Goal: Task Accomplishment & Management: Manage account settings

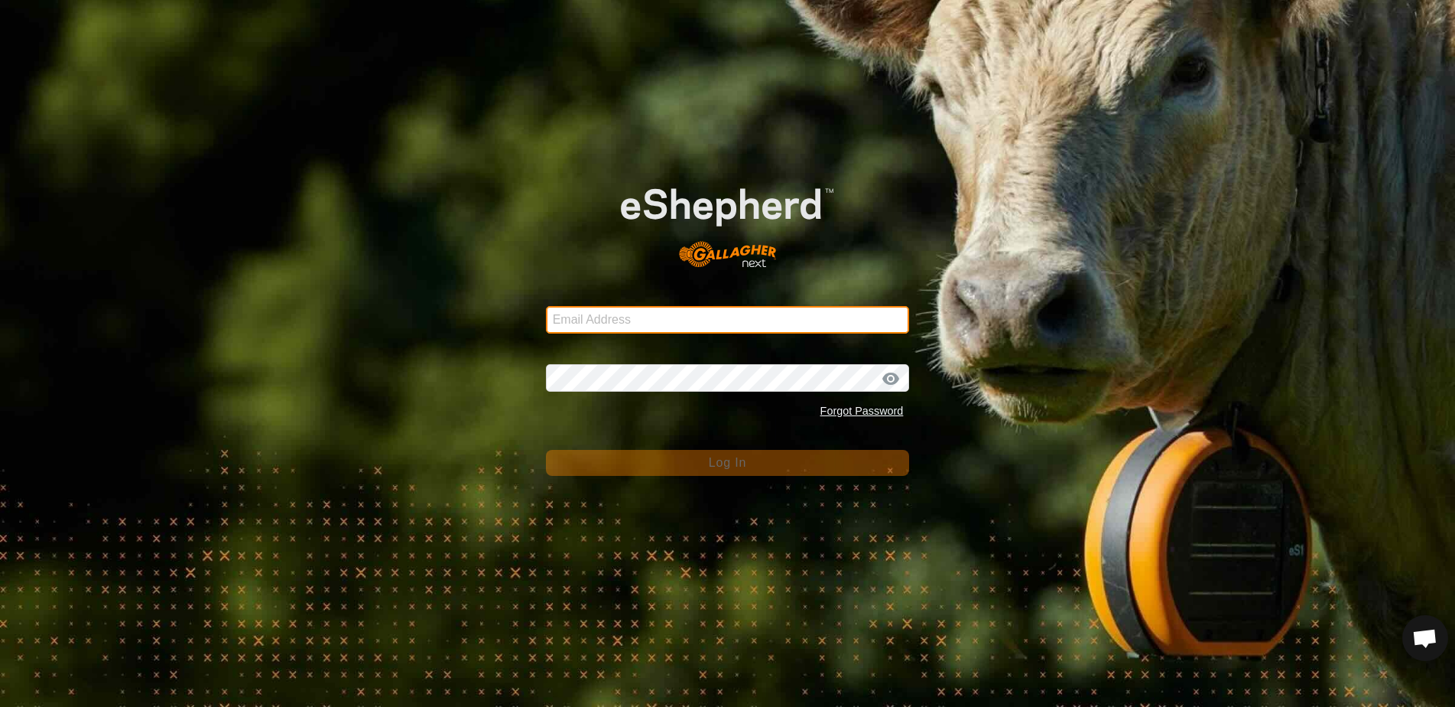
type input "[EMAIL_ADDRESS][DOMAIN_NAME]"
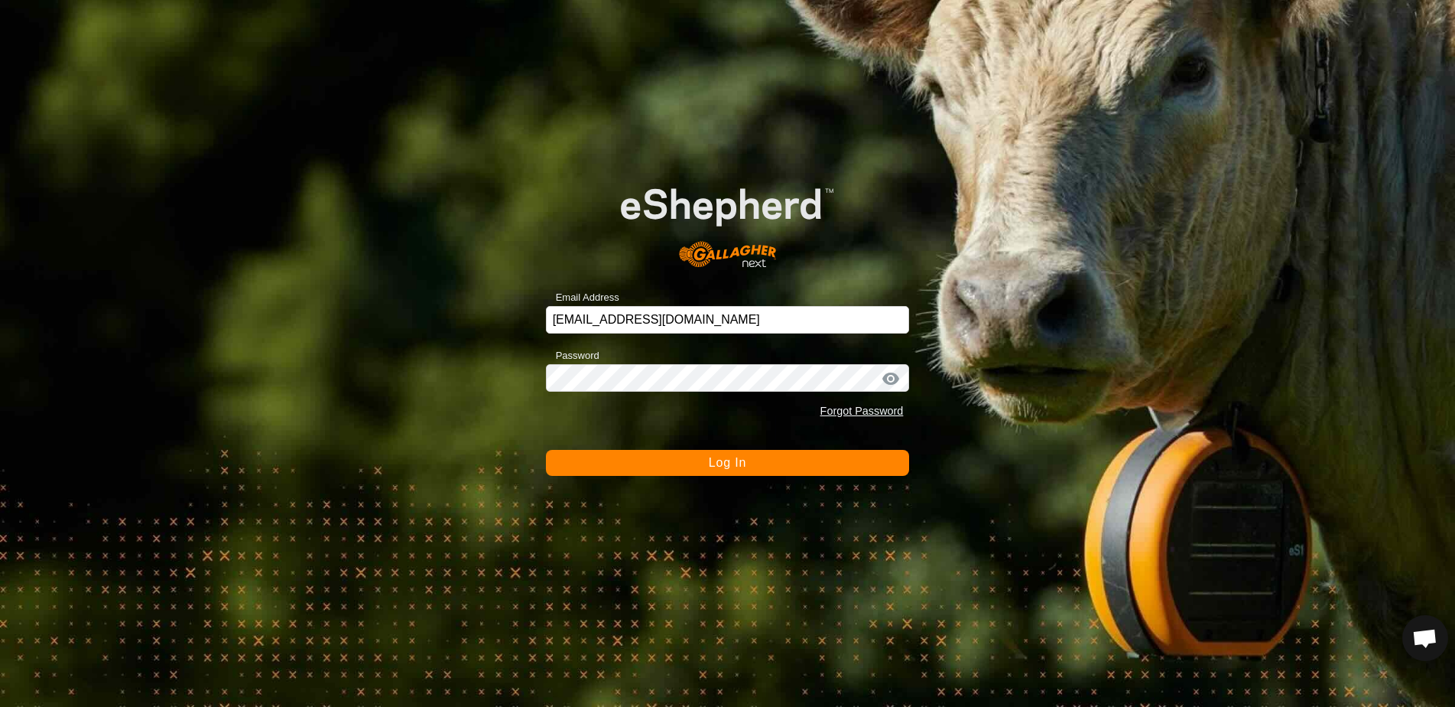
click at [725, 463] on span "Log In" at bounding box center [727, 462] width 37 height 13
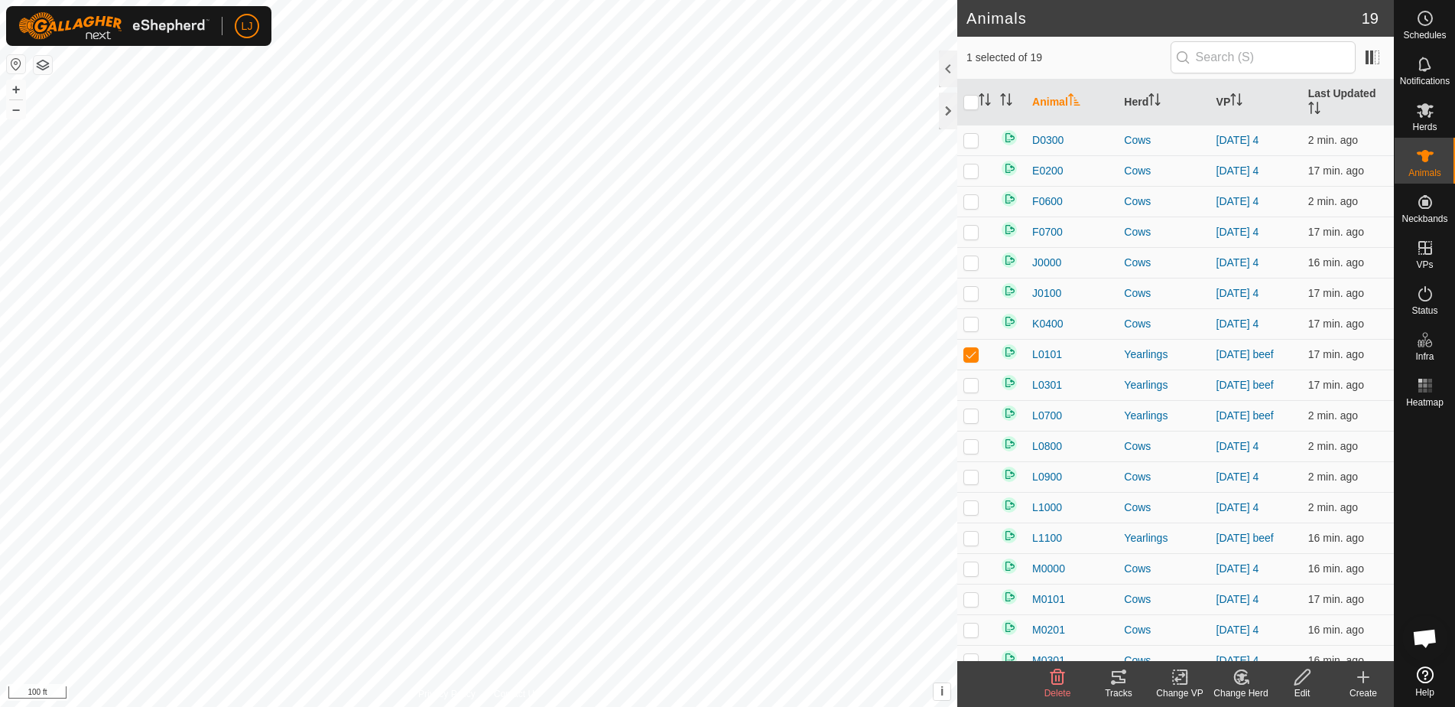
checkbox input "false"
click at [1425, 113] on icon at bounding box center [1425, 110] width 17 height 15
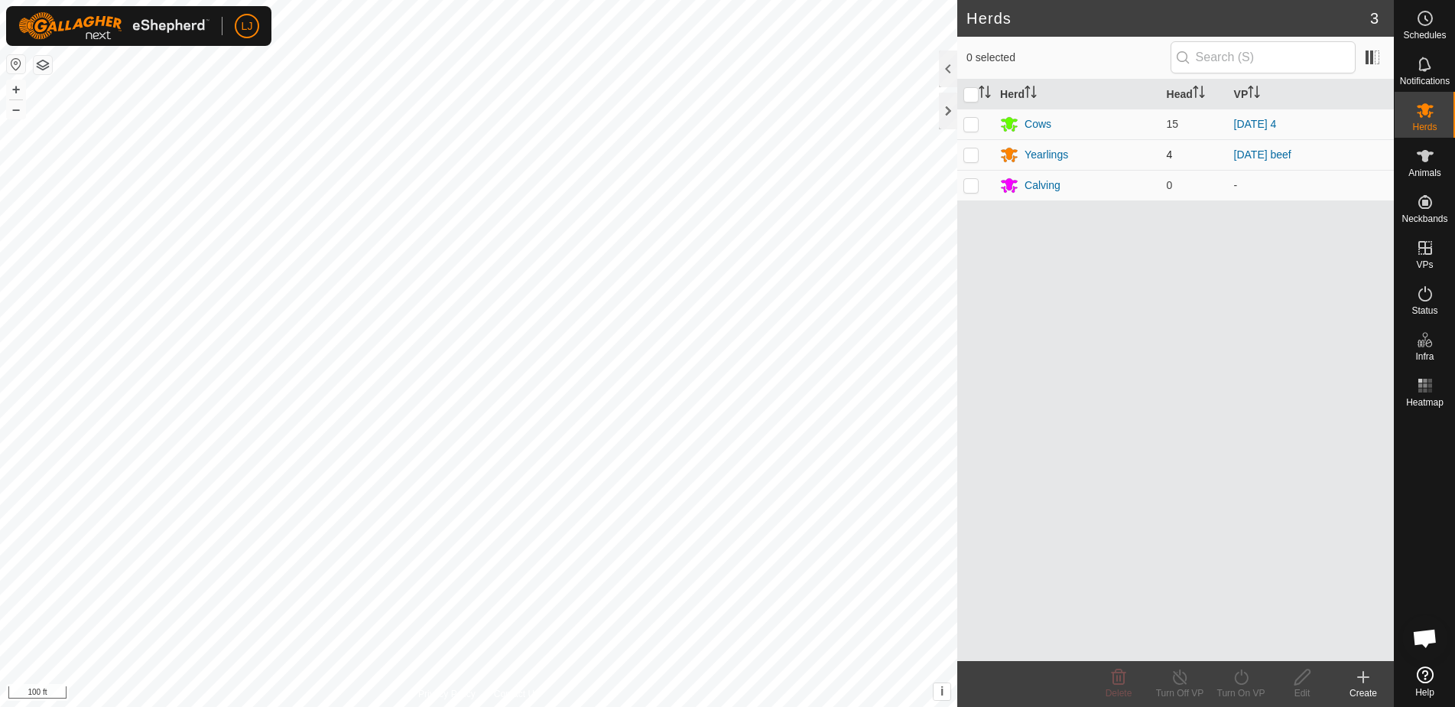
click at [970, 154] on p-checkbox at bounding box center [971, 154] width 15 height 12
checkbox input "true"
click at [1035, 154] on div "Yearlings" at bounding box center [1047, 155] width 44 height 16
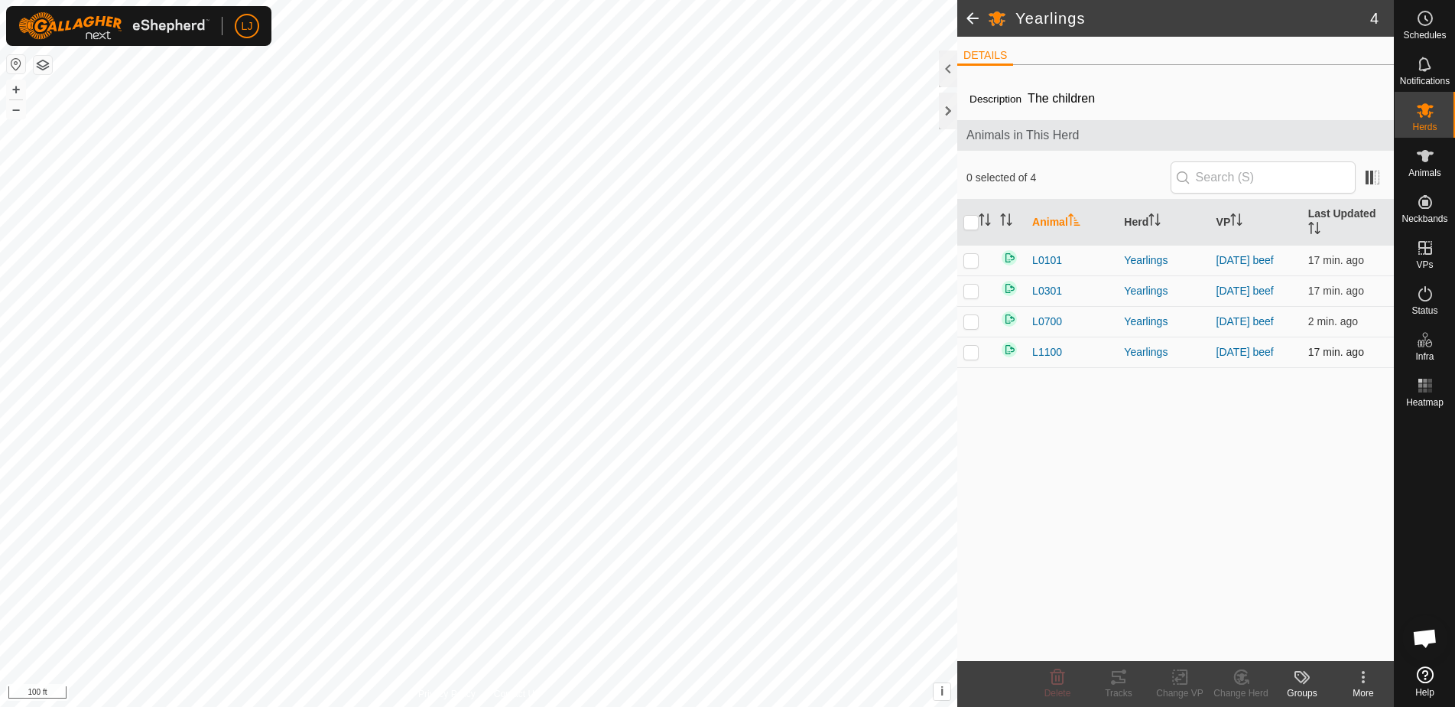
click at [977, 349] on p-checkbox at bounding box center [971, 352] width 15 height 12
checkbox input "false"
click at [971, 320] on p-checkbox at bounding box center [971, 321] width 15 height 12
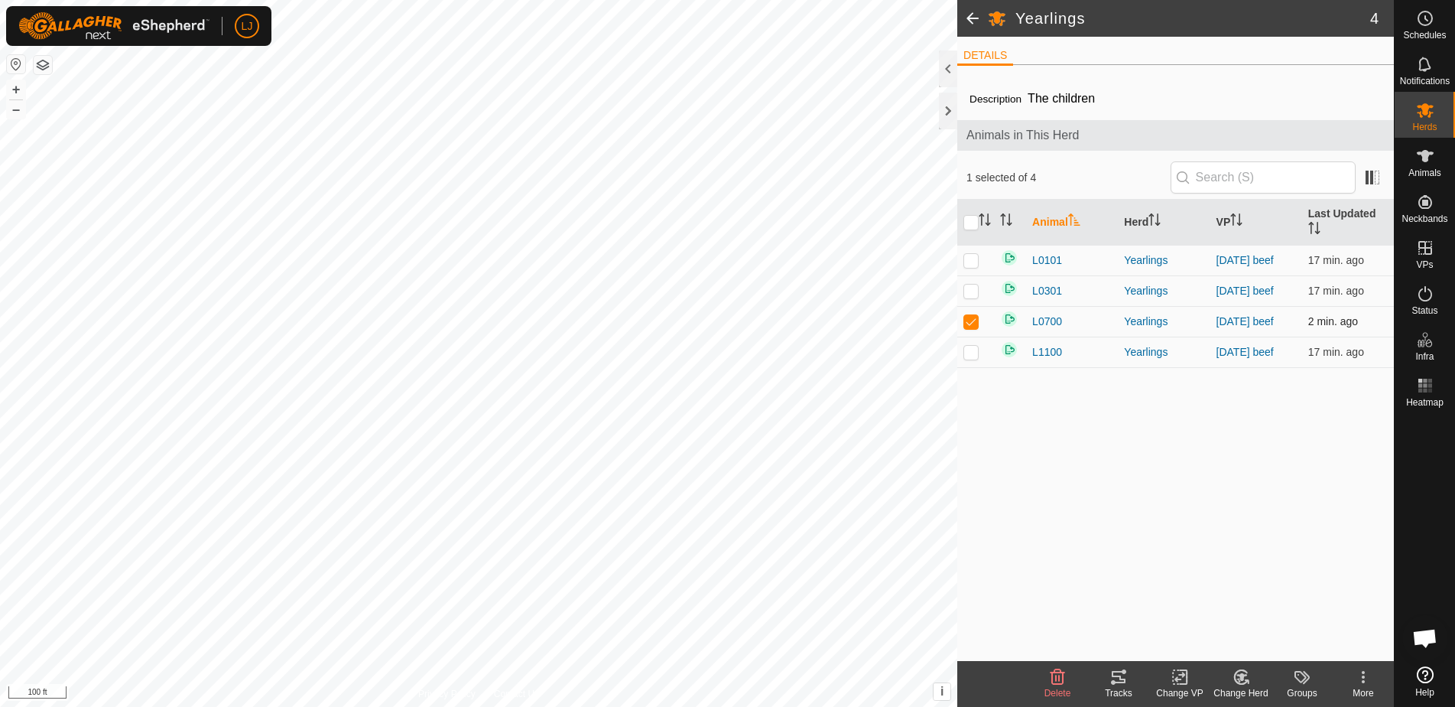
checkbox input "false"
click at [978, 284] on p-checkbox at bounding box center [971, 290] width 15 height 12
click at [976, 284] on p-checkbox at bounding box center [971, 290] width 15 height 12
checkbox input "false"
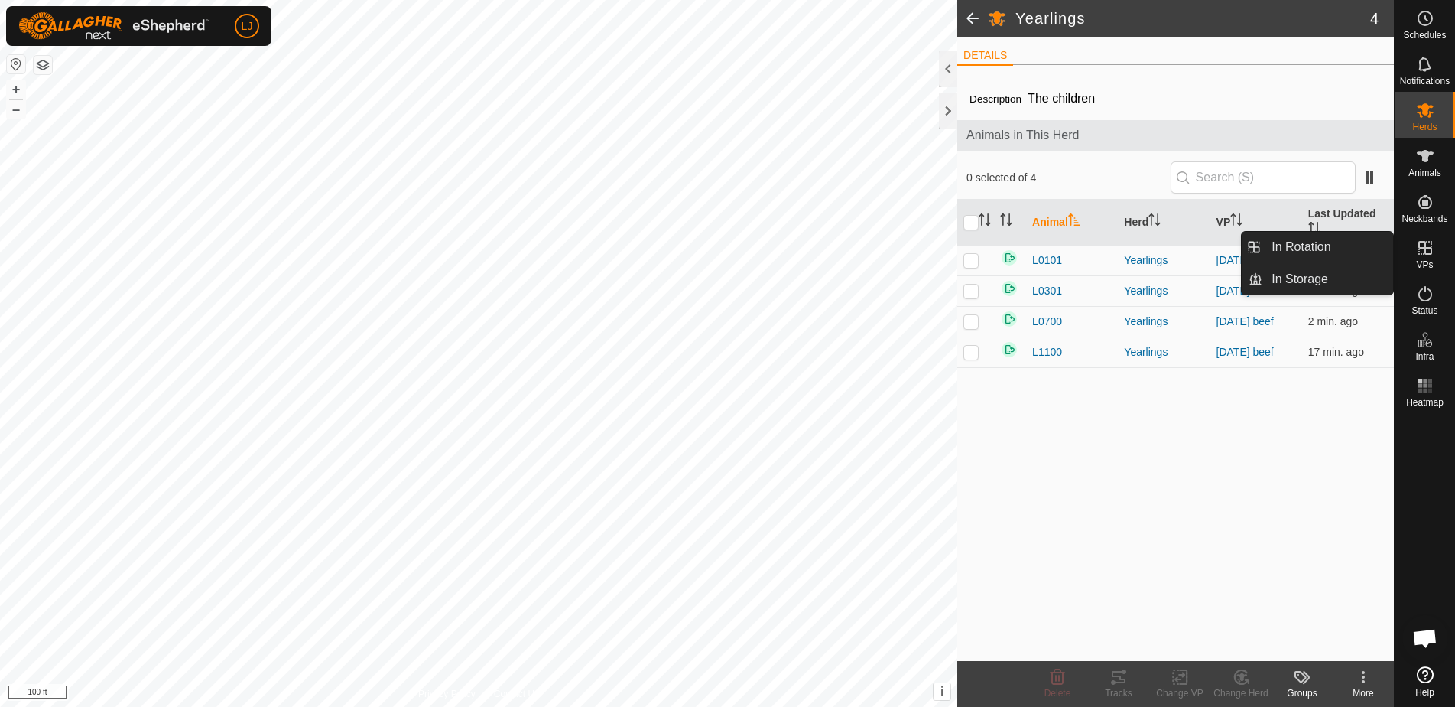
click at [1419, 244] on icon at bounding box center [1426, 248] width 14 height 14
click at [1326, 249] on link "In Rotation" at bounding box center [1328, 247] width 131 height 31
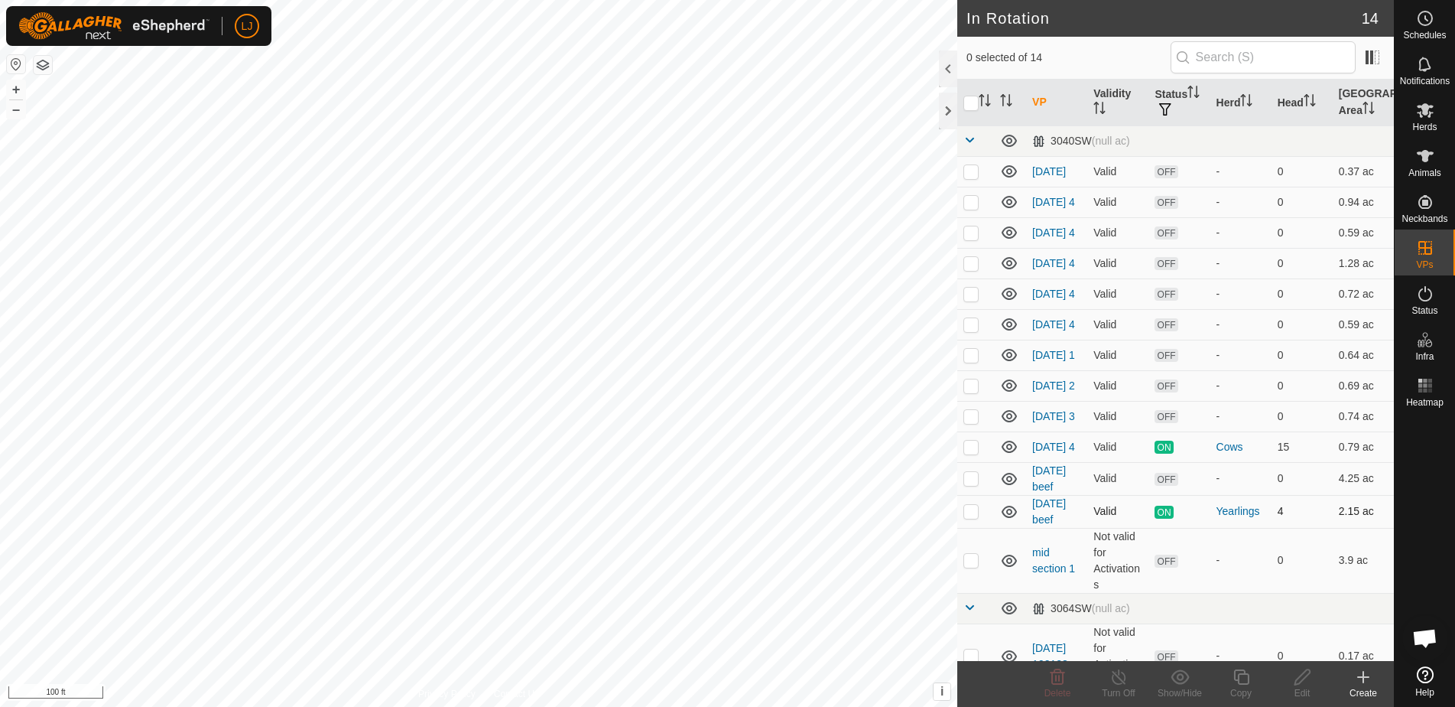
click at [967, 517] on p-checkbox at bounding box center [971, 511] width 15 height 12
checkbox input "true"
click at [1247, 678] on icon at bounding box center [1241, 677] width 19 height 18
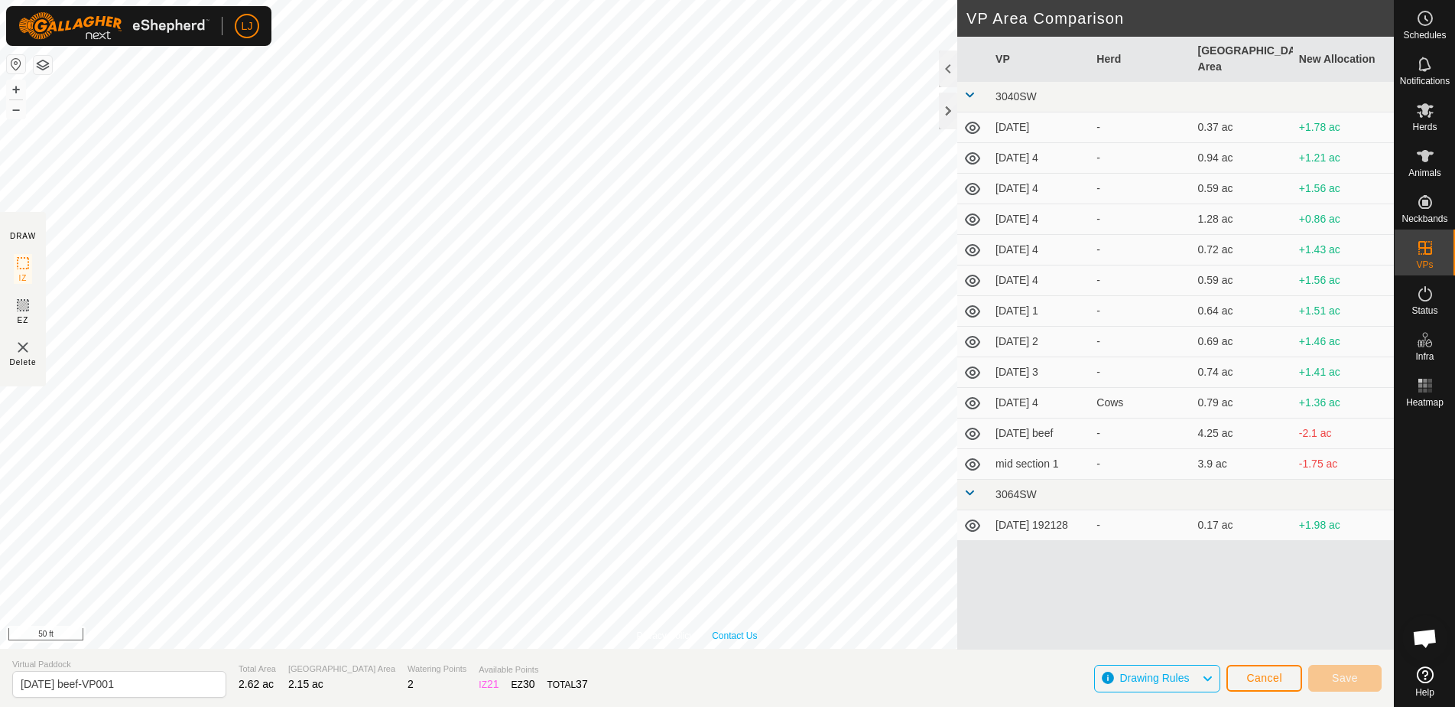
click at [757, 635] on div "Privacy Policy Contact Us L0301 2537026593 Yearlings [DATE] beef + – ⇧ i This a…" at bounding box center [697, 324] width 1394 height 648
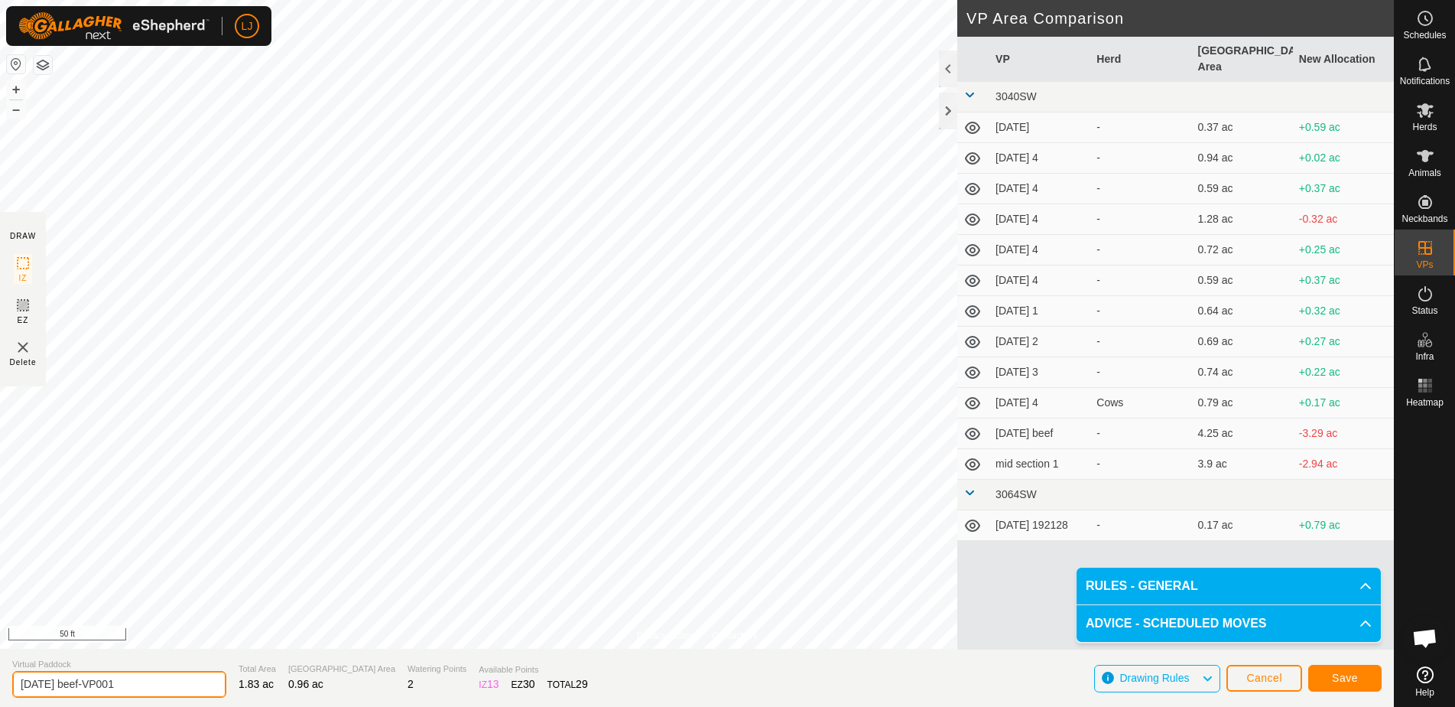
drag, startPoint x: 71, startPoint y: 684, endPoint x: 225, endPoint y: 681, distance: 153.8
click at [225, 681] on section "Virtual Paddock [DATE] beef-VP001 Total Area 1.83 ac Grazing Area 0.96 ac Water…" at bounding box center [697, 677] width 1394 height 58
click at [136, 685] on input "[DATE] beef-VP001" at bounding box center [119, 684] width 214 height 27
click at [1333, 675] on span "Save" at bounding box center [1345, 677] width 26 height 12
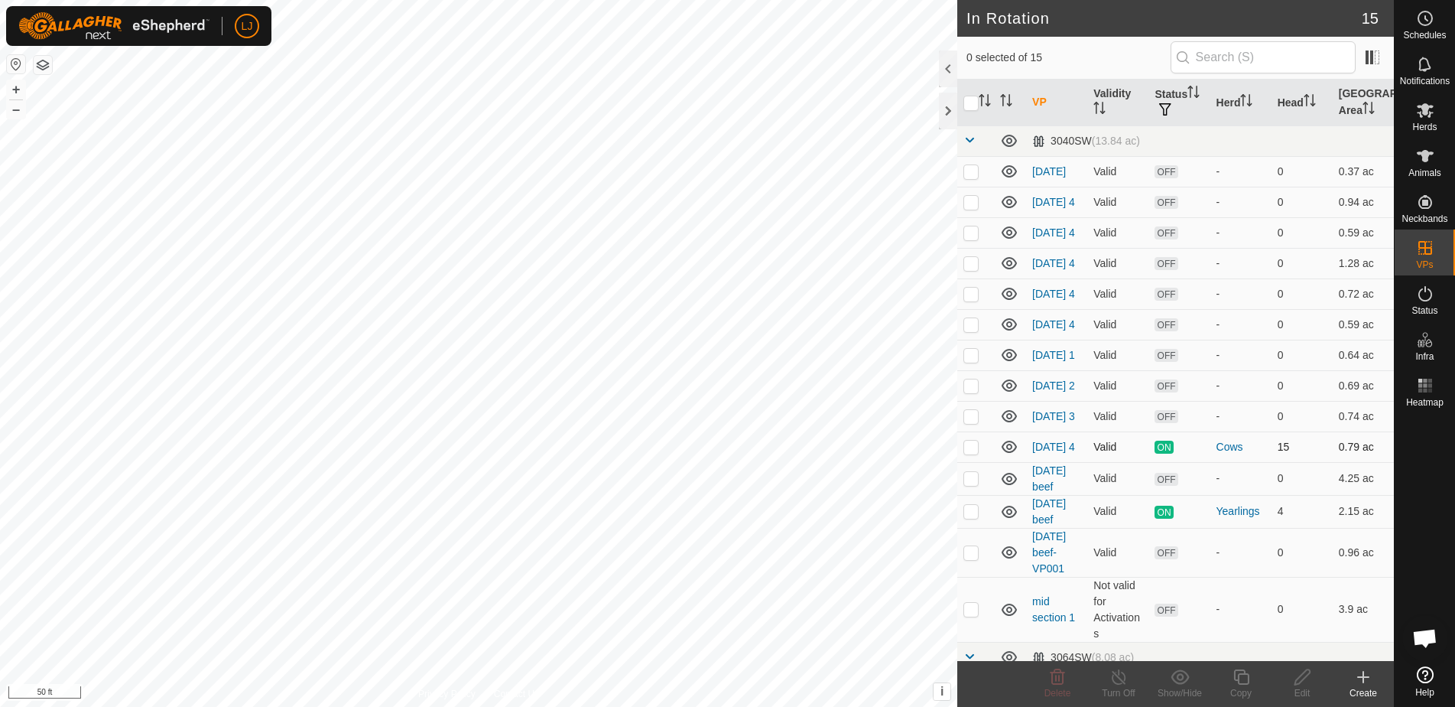
click at [969, 453] on p-checkbox at bounding box center [971, 446] width 15 height 12
checkbox input "true"
click at [1242, 678] on icon at bounding box center [1241, 677] width 19 height 18
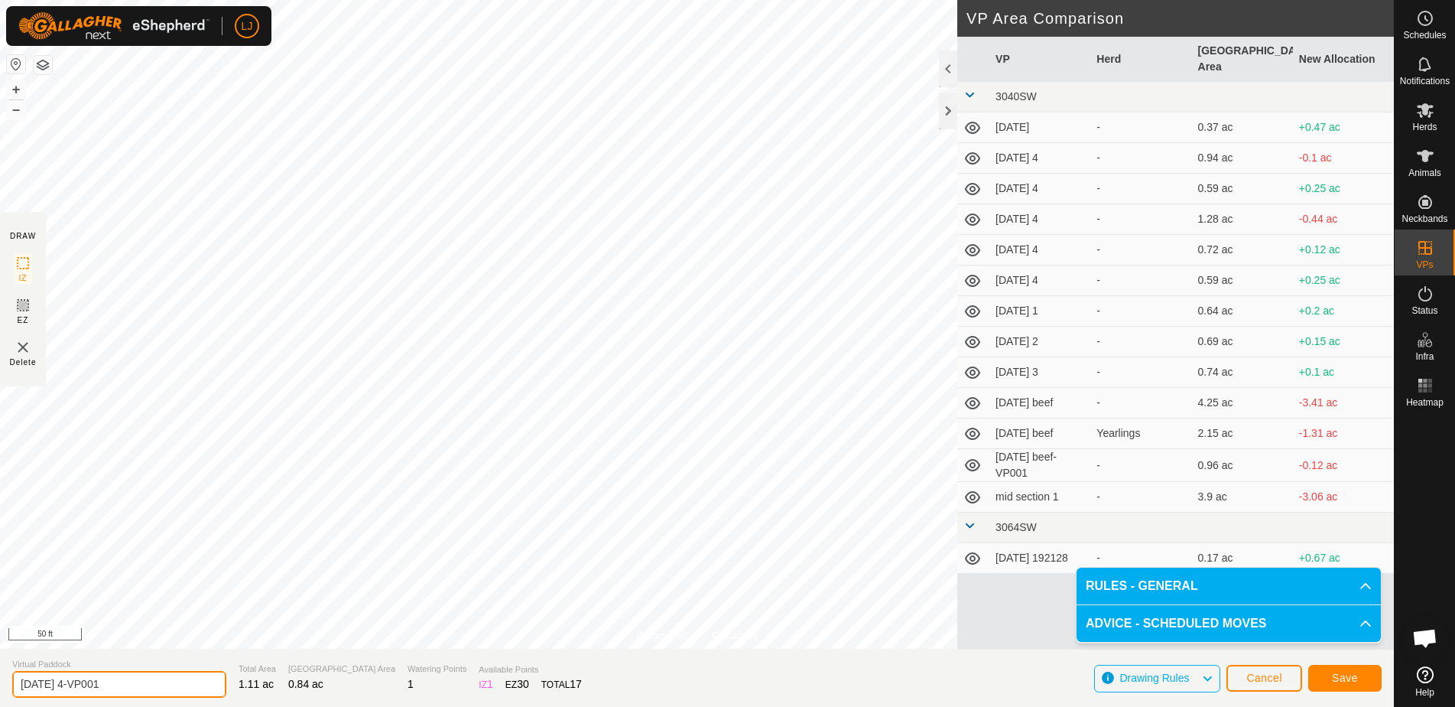
drag, startPoint x: 65, startPoint y: 685, endPoint x: 233, endPoint y: 683, distance: 168.3
click at [233, 683] on section "Virtual Paddock 2025-09-29 4-VP001 Total Area 1.11 ac Grazing Area 0.84 ac Wate…" at bounding box center [697, 677] width 1394 height 58
type input "2025-09-30 1"
click at [1353, 676] on span "Save" at bounding box center [1345, 677] width 26 height 12
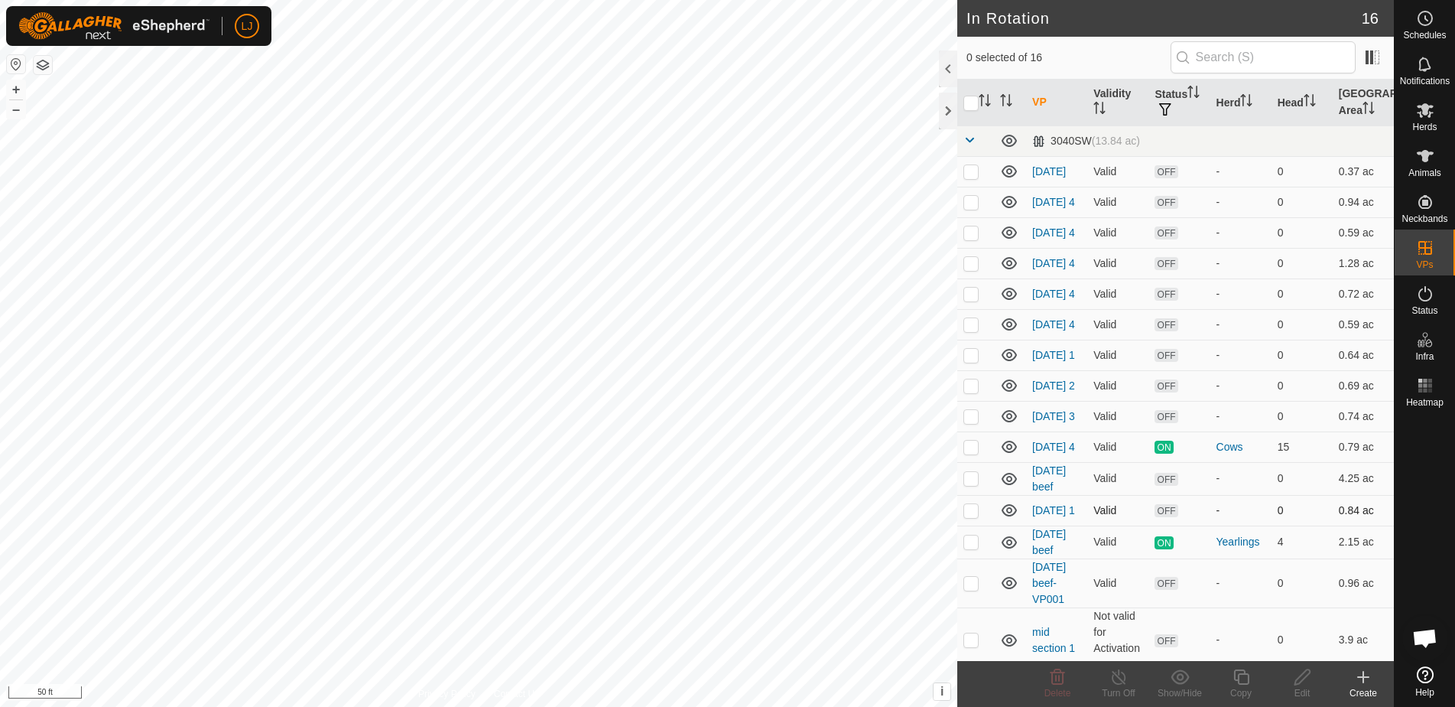
click at [974, 538] on div "LJ Schedules Notifications Herds Animals Neckbands VPs Status Infra Heatmap Hel…" at bounding box center [727, 353] width 1455 height 707
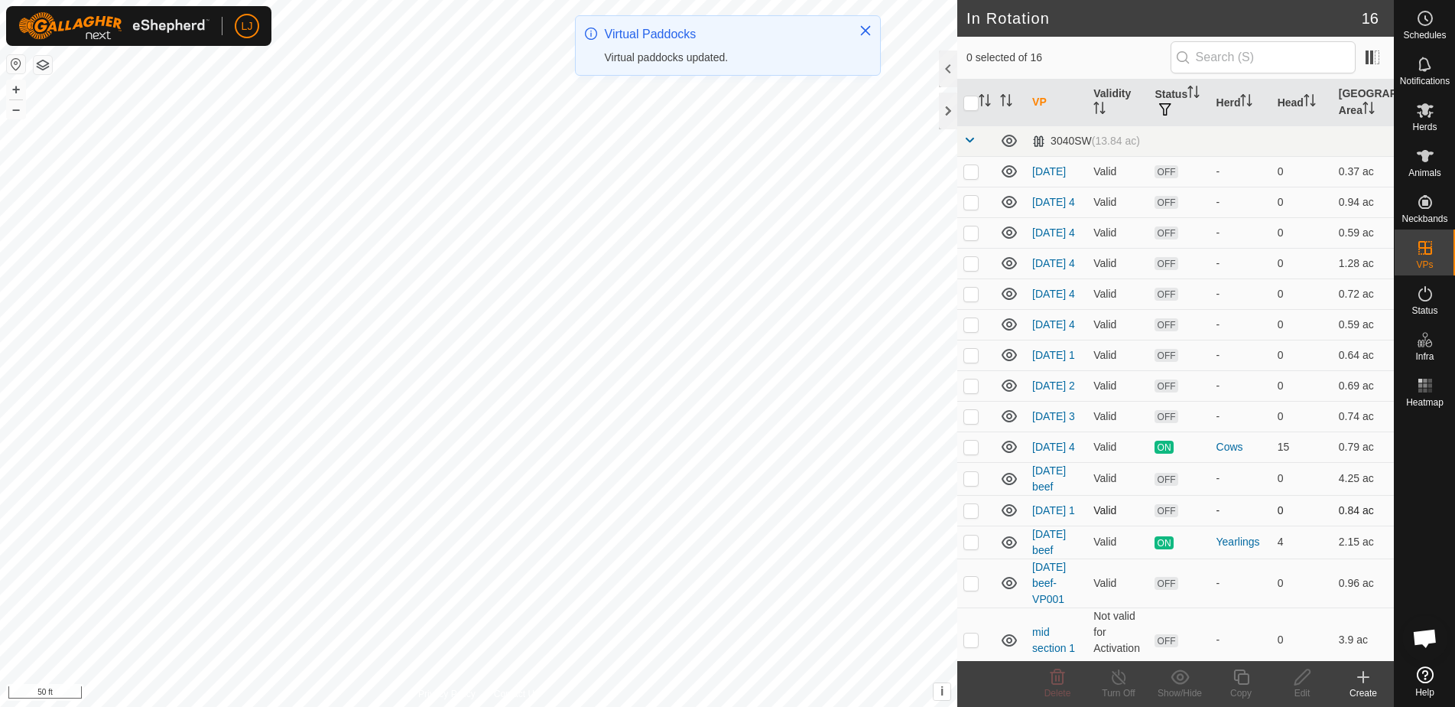
click at [974, 516] on p-checkbox at bounding box center [971, 510] width 15 height 12
checkbox input "true"
click at [1243, 681] on icon at bounding box center [1241, 677] width 19 height 18
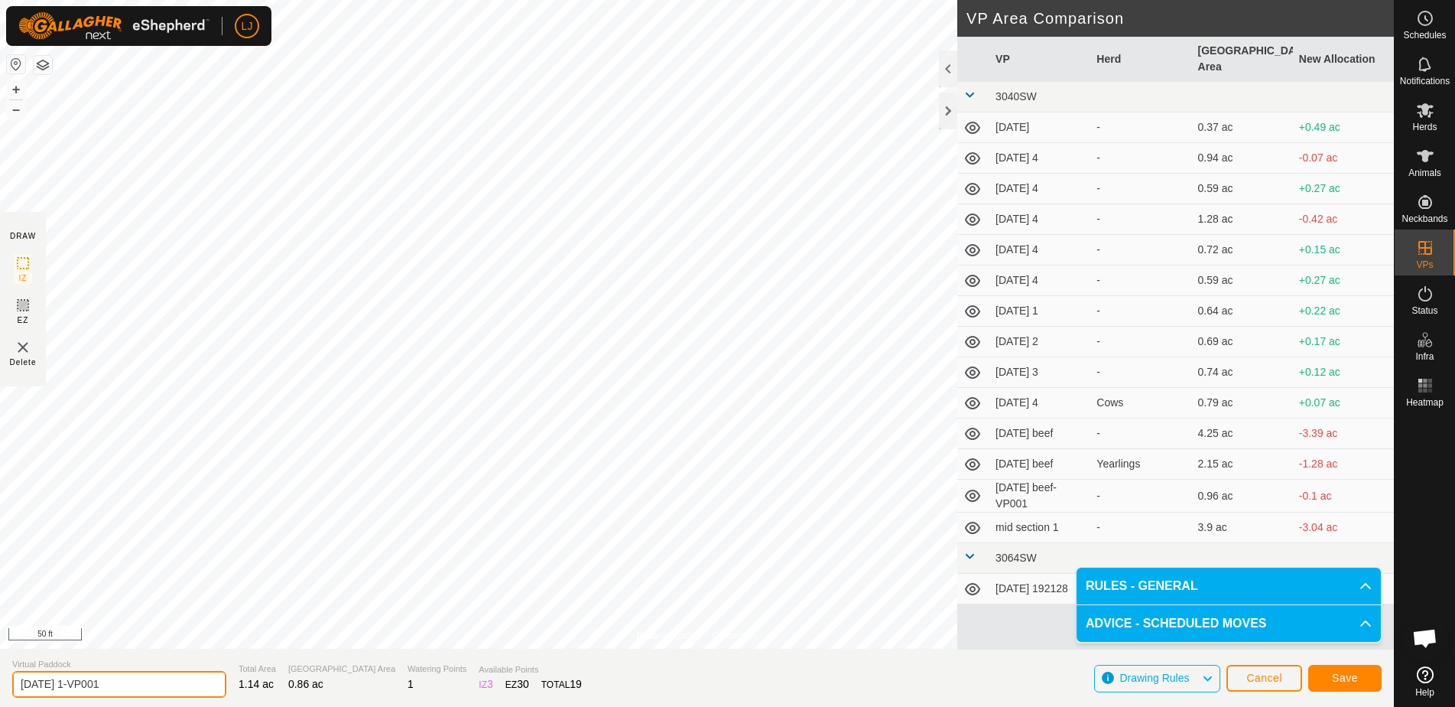
drag, startPoint x: 80, startPoint y: 684, endPoint x: 297, endPoint y: 694, distance: 217.4
click at [297, 694] on section "Virtual Paddock 2025-09-30 1-VP001 Total Area 1.14 ac Grazing Area 0.86 ac Wate…" at bounding box center [697, 677] width 1394 height 58
type input "2025-09-30 2"
click at [1353, 674] on span "Save" at bounding box center [1345, 677] width 26 height 12
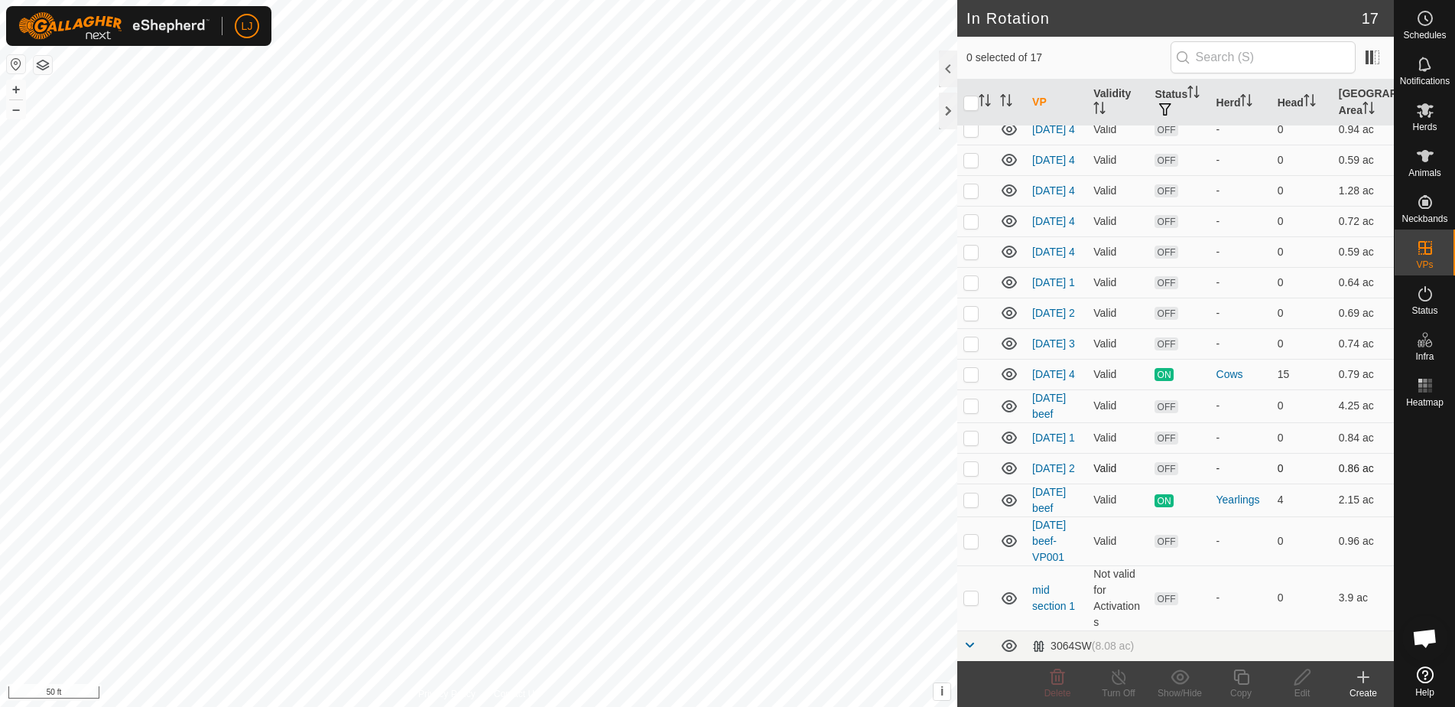
scroll to position [74, 0]
click at [975, 473] on p-checkbox at bounding box center [971, 466] width 15 height 12
checkbox input "true"
click at [1248, 679] on icon at bounding box center [1241, 676] width 15 height 15
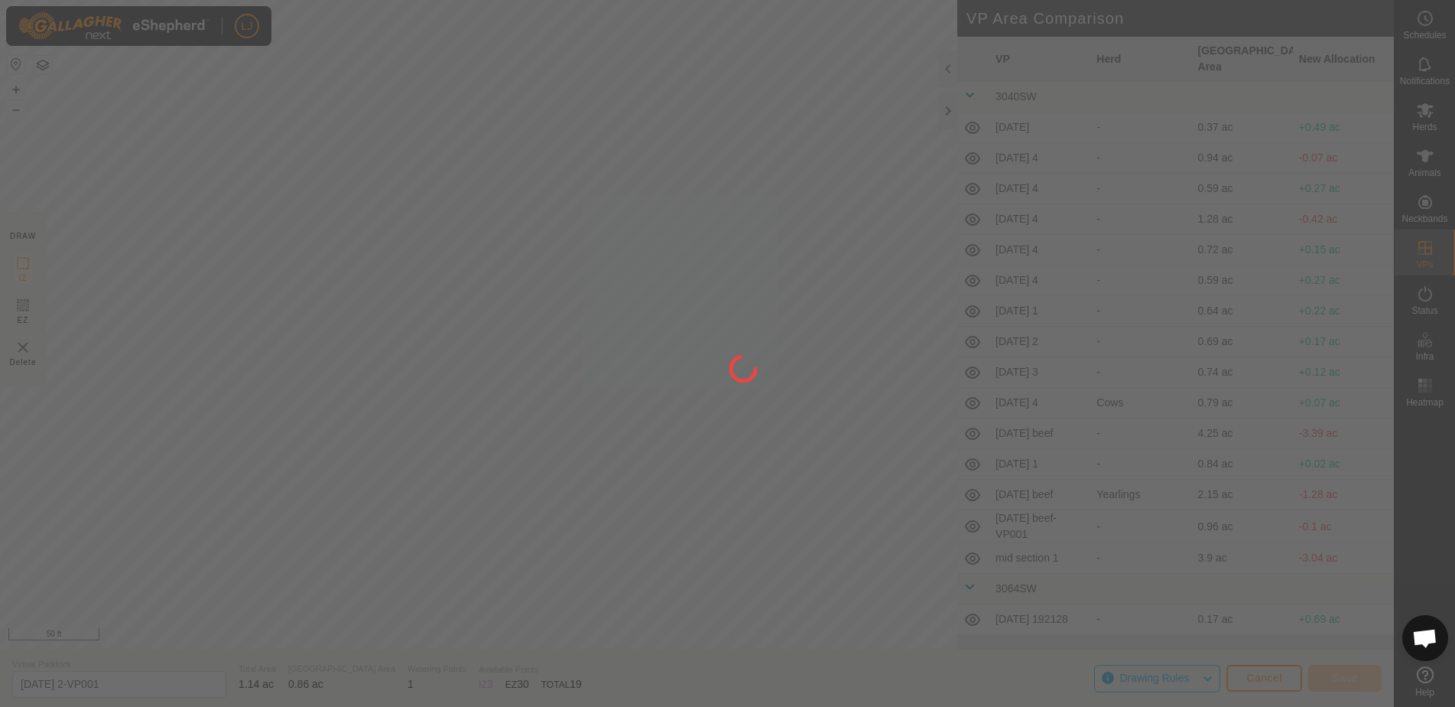
click at [695, 535] on div "LJ Schedules Notifications Herds Animals Neckbands VPs Status Infra Heatmap Hel…" at bounding box center [727, 353] width 1455 height 707
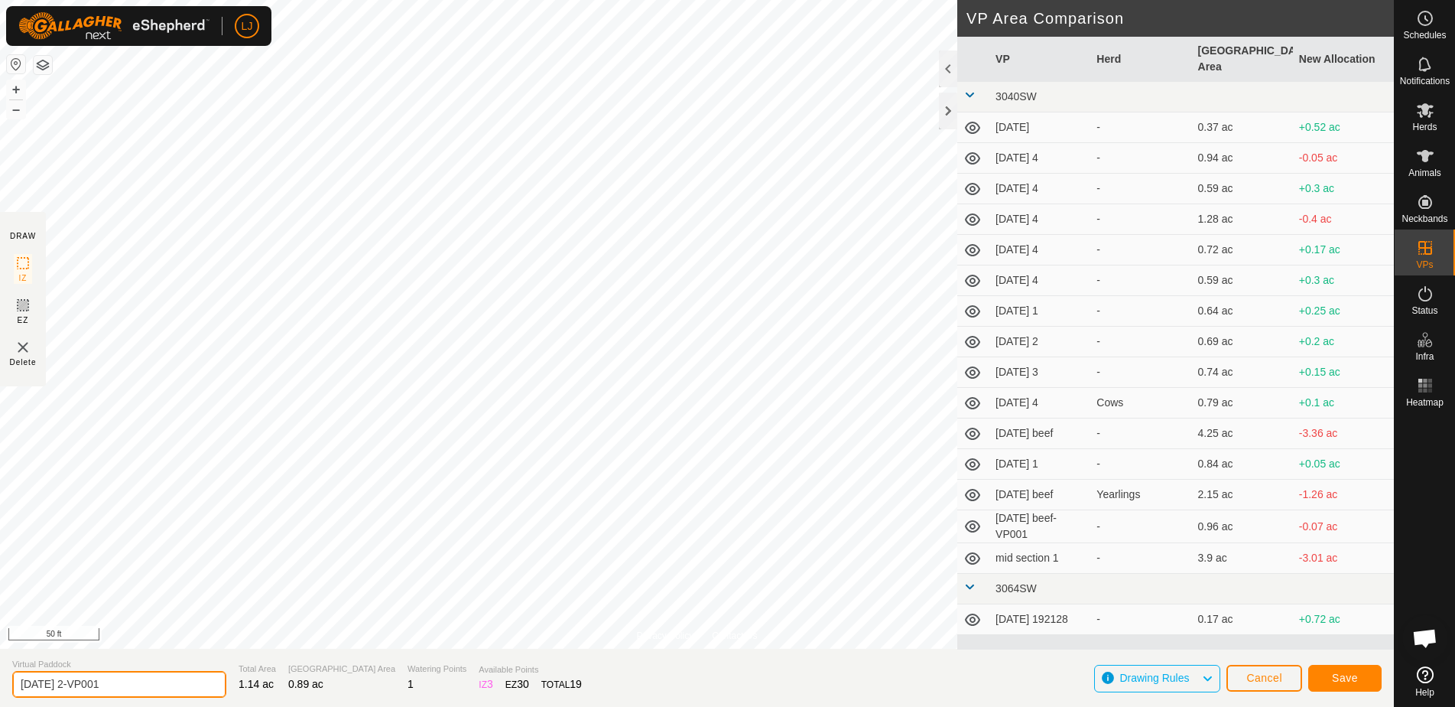
drag, startPoint x: 81, startPoint y: 684, endPoint x: 246, endPoint y: 700, distance: 165.9
click at [225, 693] on section "Virtual Paddock 2025-09-30 2-VP001 Total Area 1.14 ac Grazing Area 0.89 ac Wate…" at bounding box center [697, 677] width 1394 height 58
type input "2025-09-30 3"
click at [1341, 679] on span "Save" at bounding box center [1345, 677] width 26 height 12
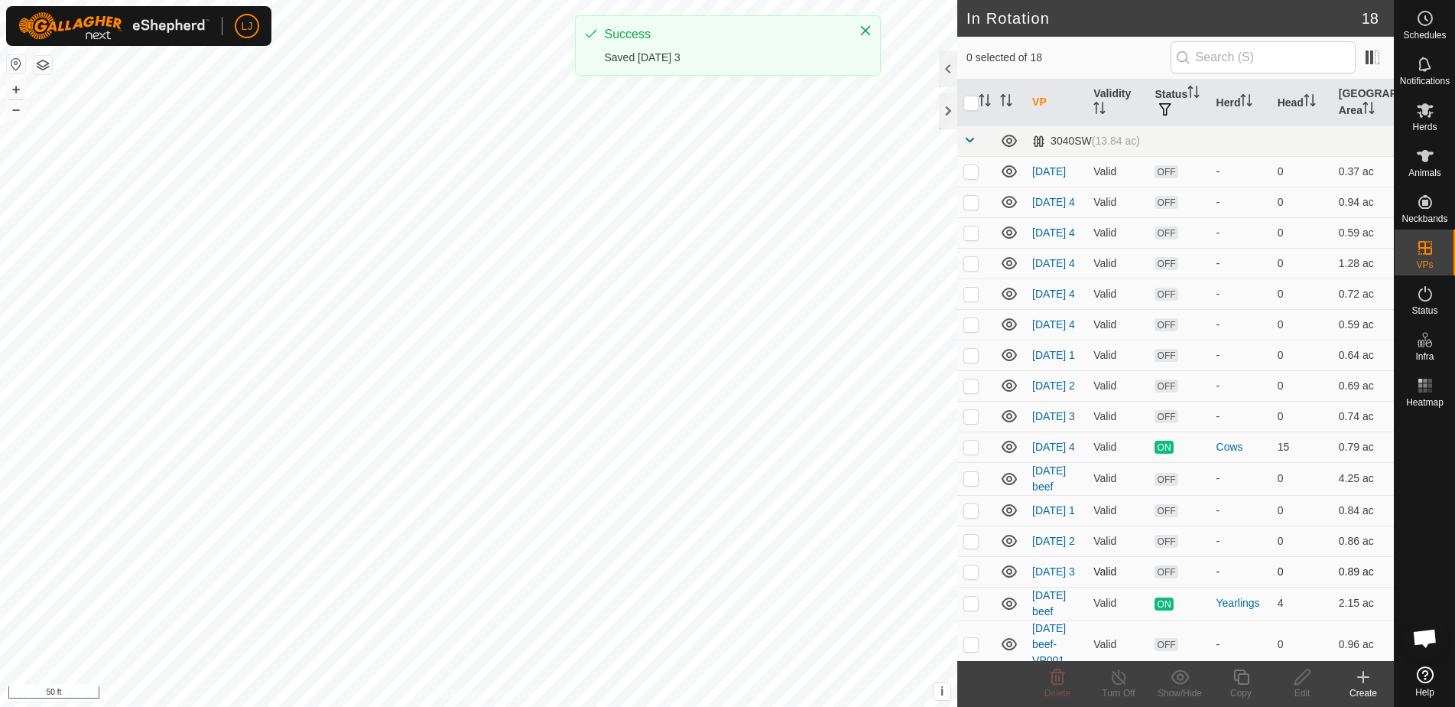
click at [967, 577] on p-checkbox at bounding box center [971, 571] width 15 height 12
checkbox input "true"
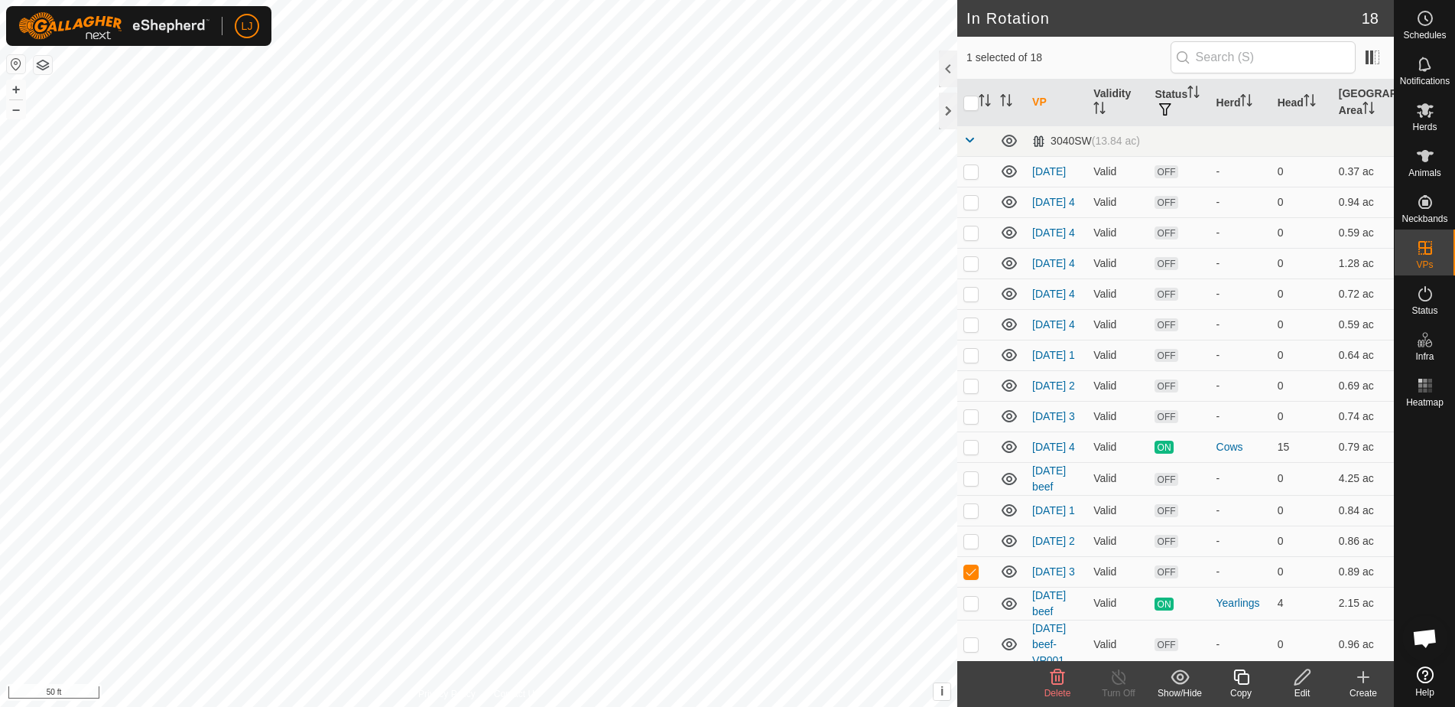
click at [1240, 684] on icon at bounding box center [1241, 676] width 15 height 15
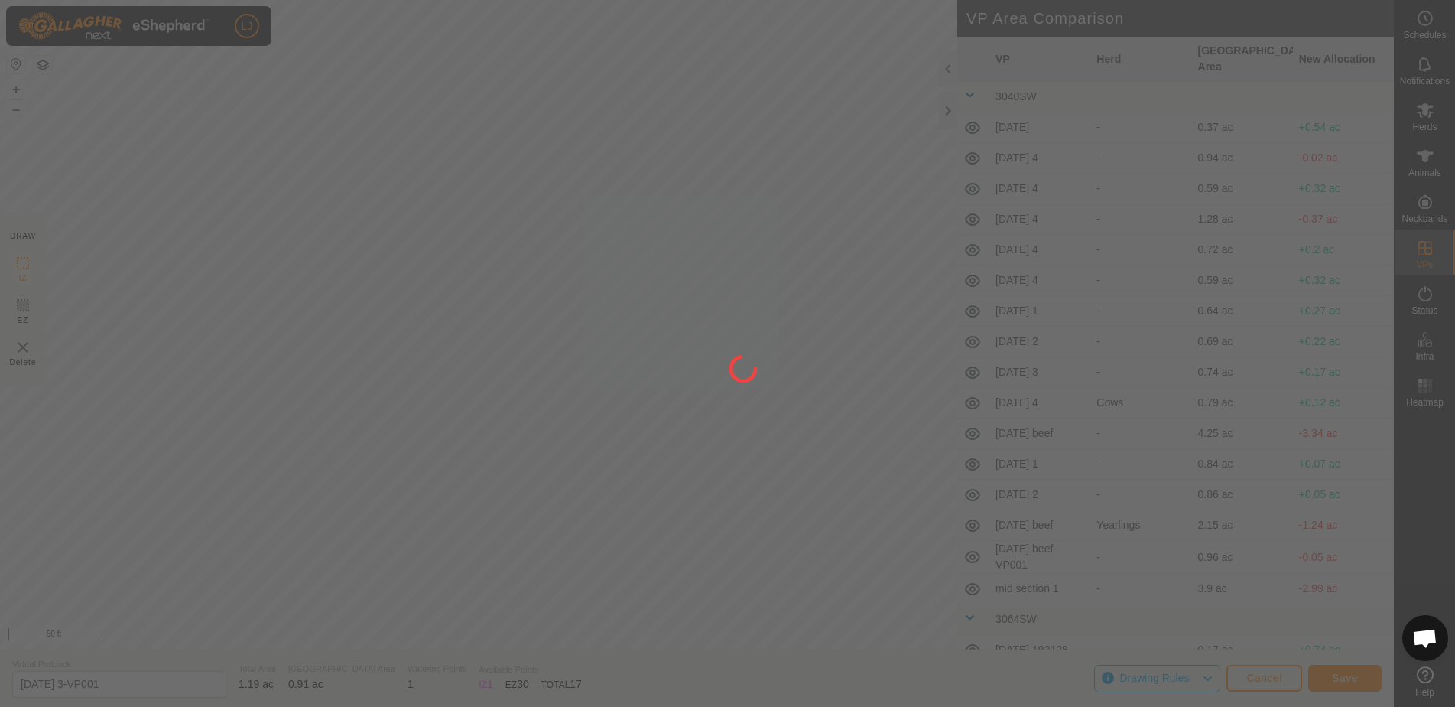
click at [668, 372] on div "LJ Schedules Notifications Herds Animals Neckbands VPs Status Infra Heatmap Hel…" at bounding box center [727, 353] width 1455 height 707
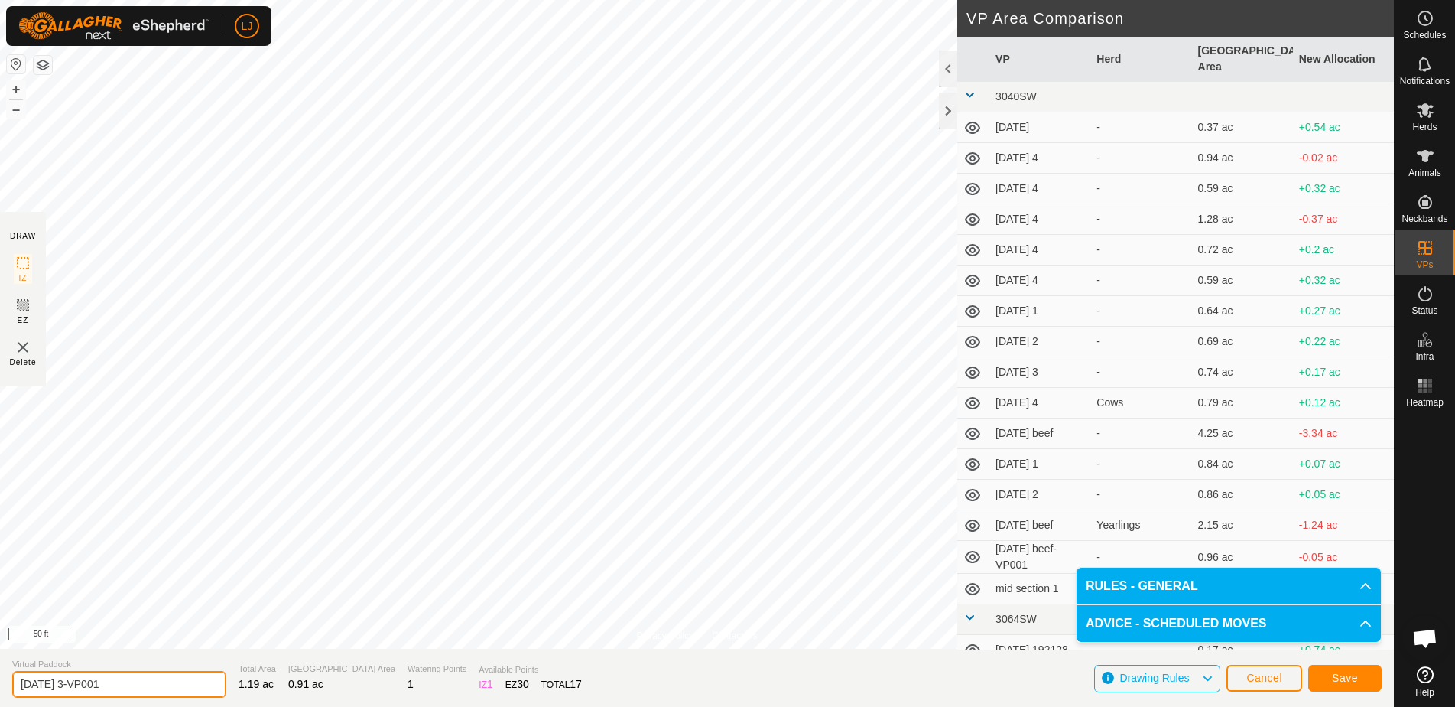
drag, startPoint x: 80, startPoint y: 685, endPoint x: 301, endPoint y: 711, distance: 221.8
click at [301, 706] on html "LJ Schedules Notifications Herds Animals Neckbands VPs Status Infra Heatmap Hel…" at bounding box center [727, 353] width 1455 height 707
type input "2025-09-30 4"
click at [1354, 674] on span "Save" at bounding box center [1345, 677] width 26 height 12
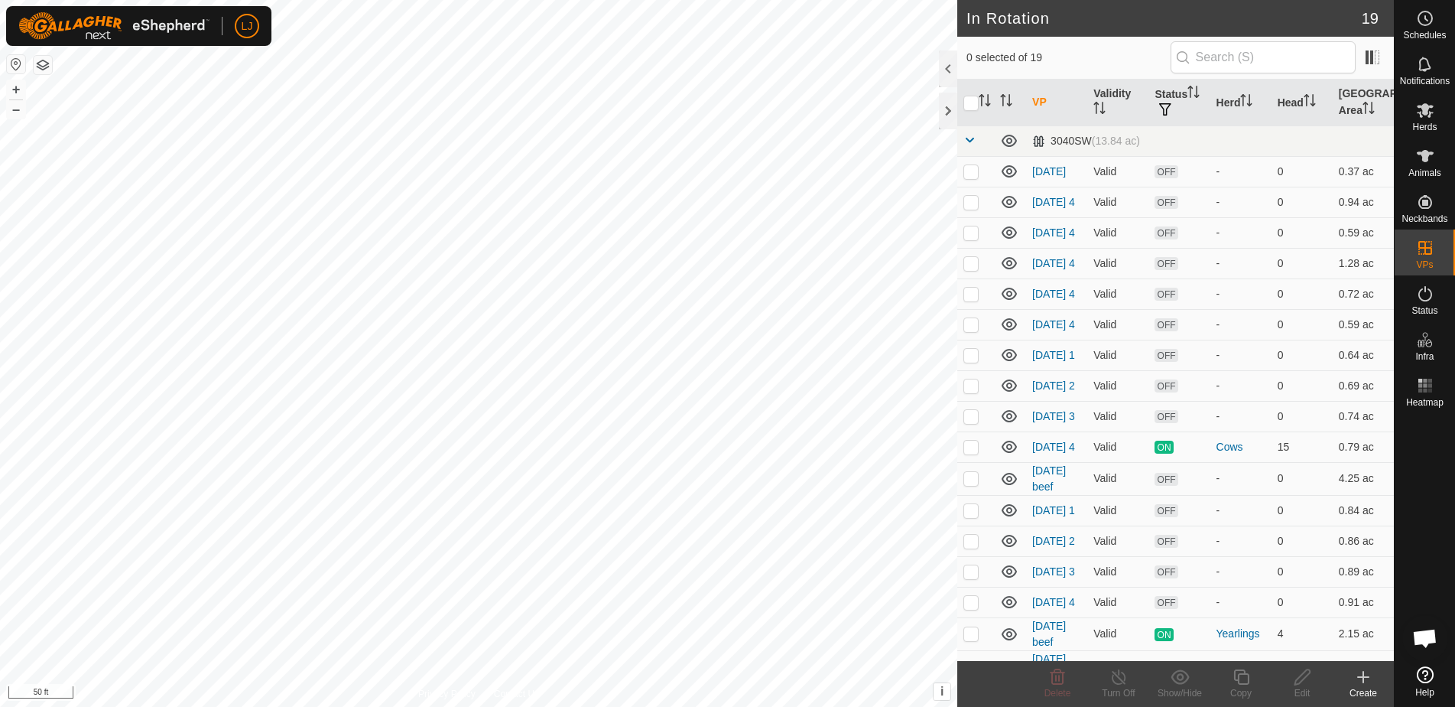
click at [1423, 31] on span "Schedules" at bounding box center [1424, 35] width 43 height 9
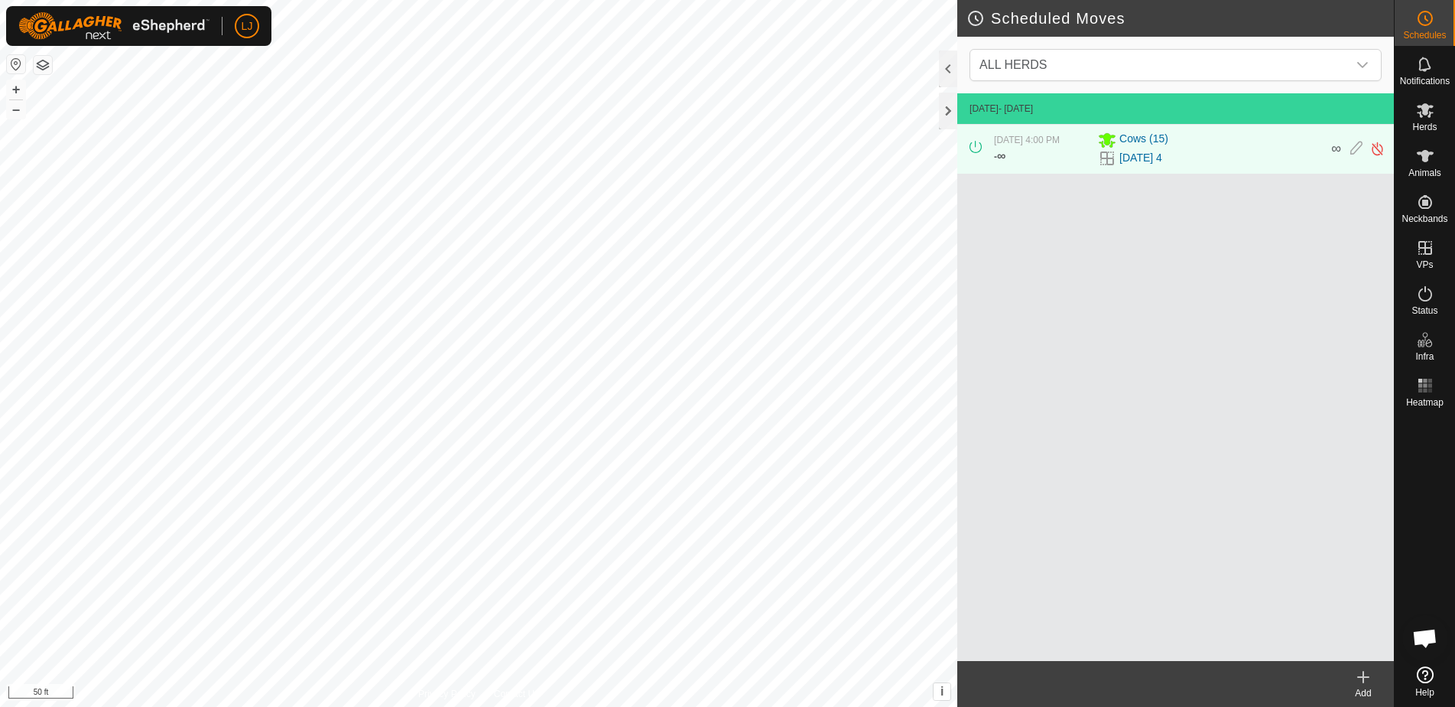
click at [1366, 673] on icon at bounding box center [1363, 677] width 18 height 18
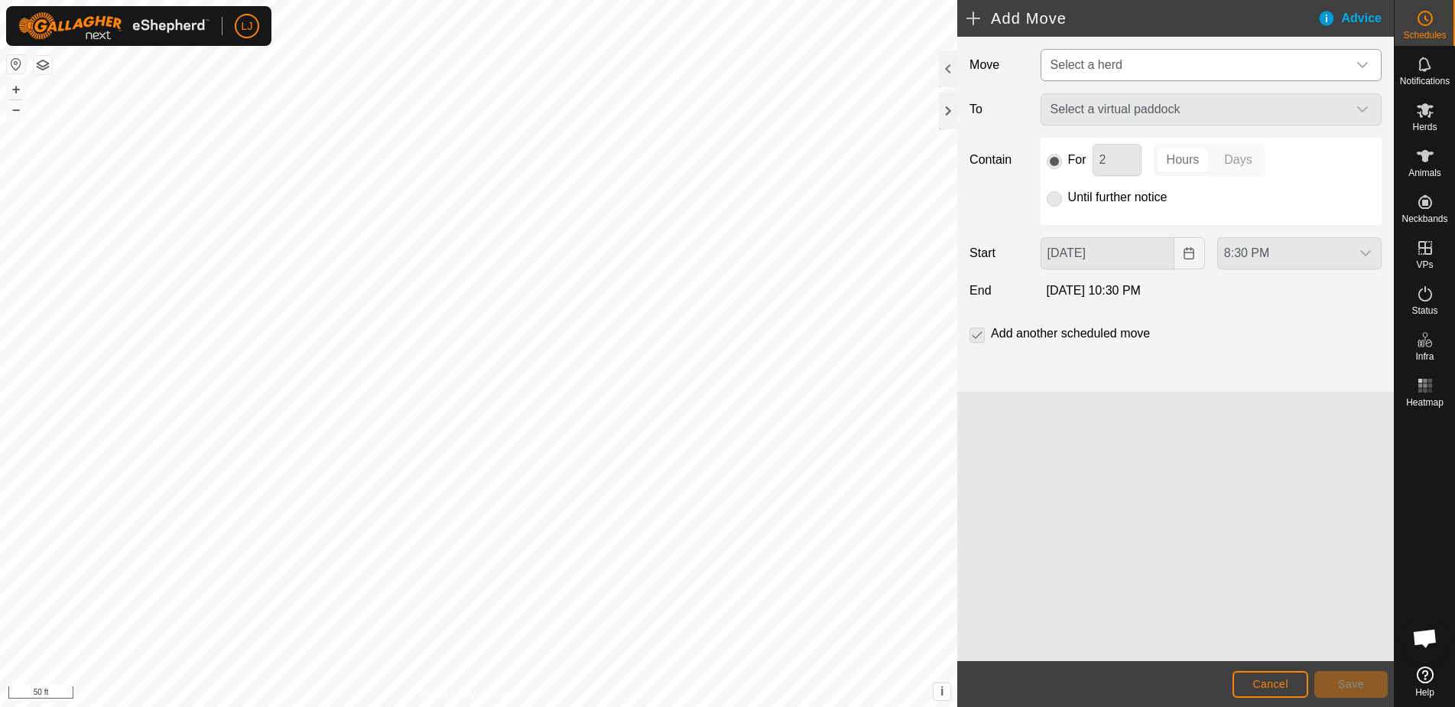
click at [1123, 68] on span "Select a herd" at bounding box center [1196, 65] width 303 height 31
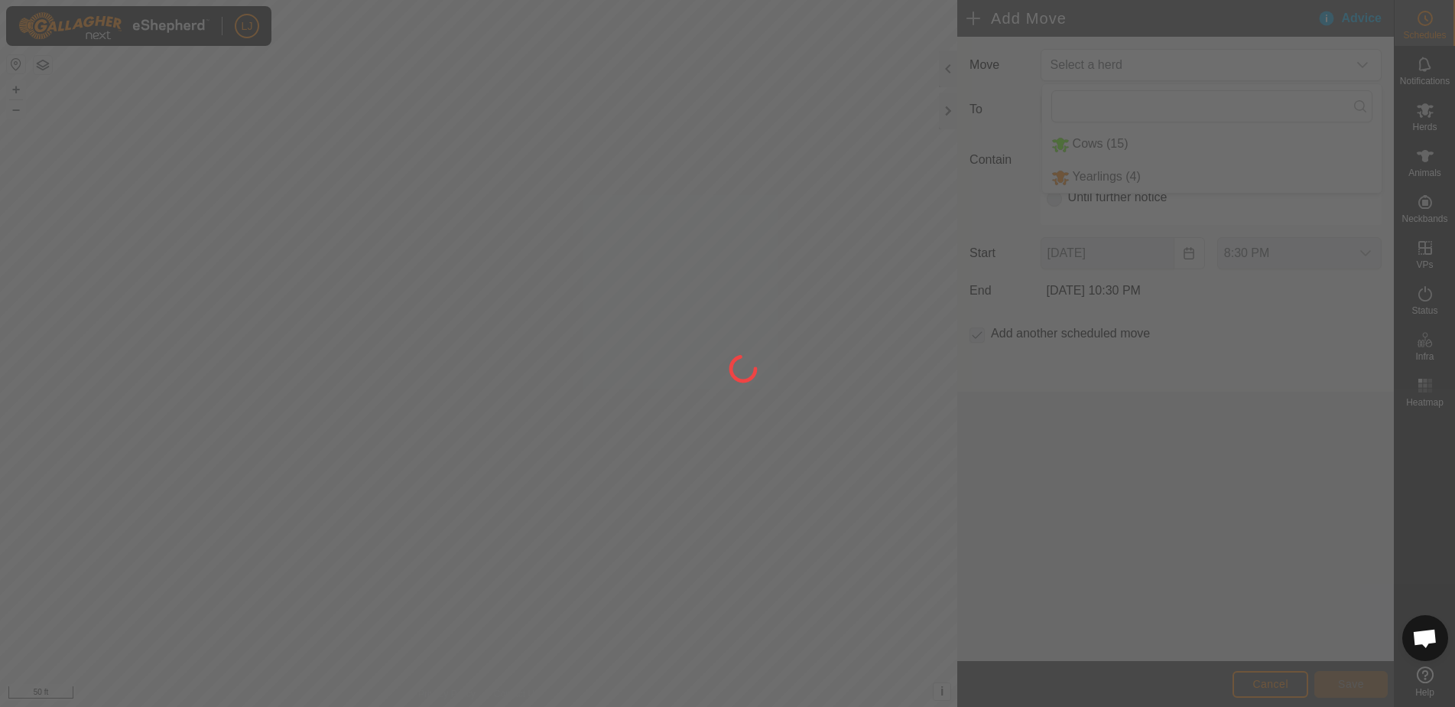
click at [1139, 143] on div at bounding box center [727, 353] width 1455 height 707
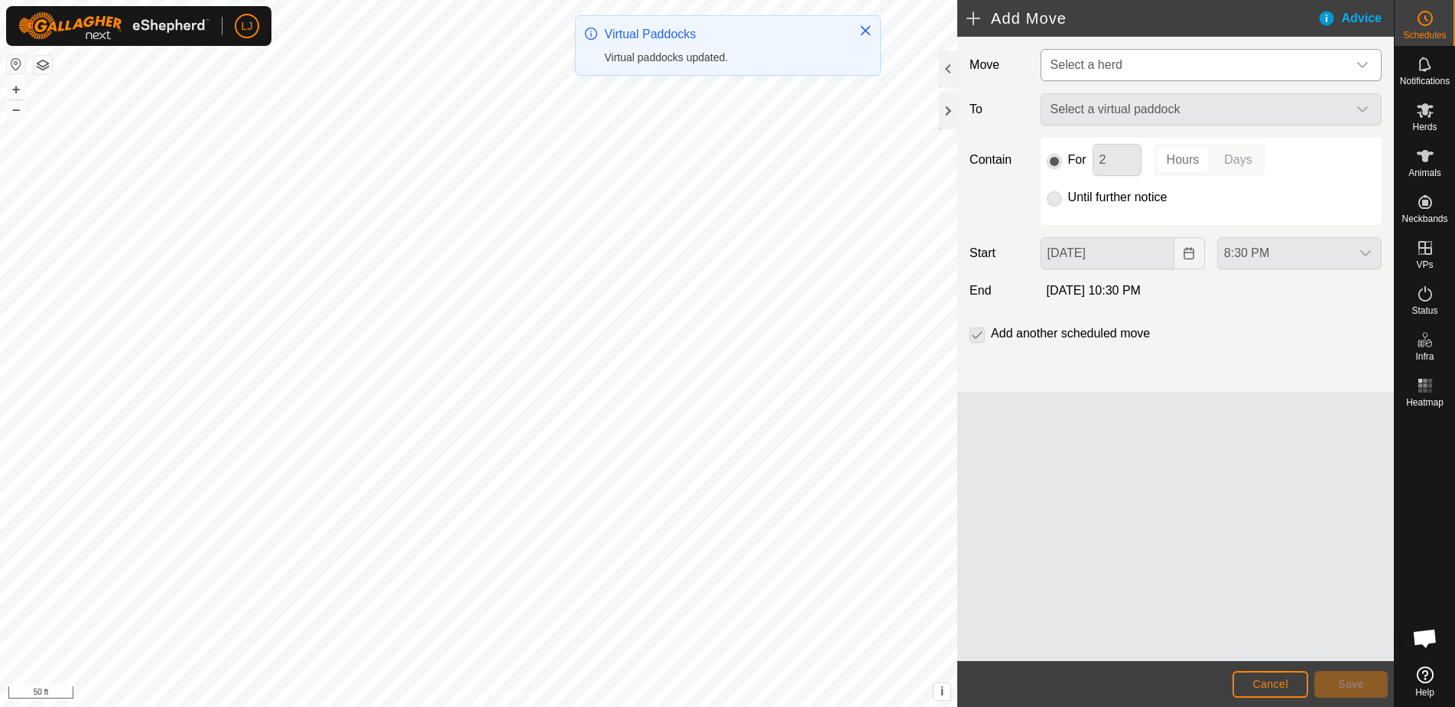
click at [1120, 61] on span "Select a herd" at bounding box center [1087, 64] width 72 height 13
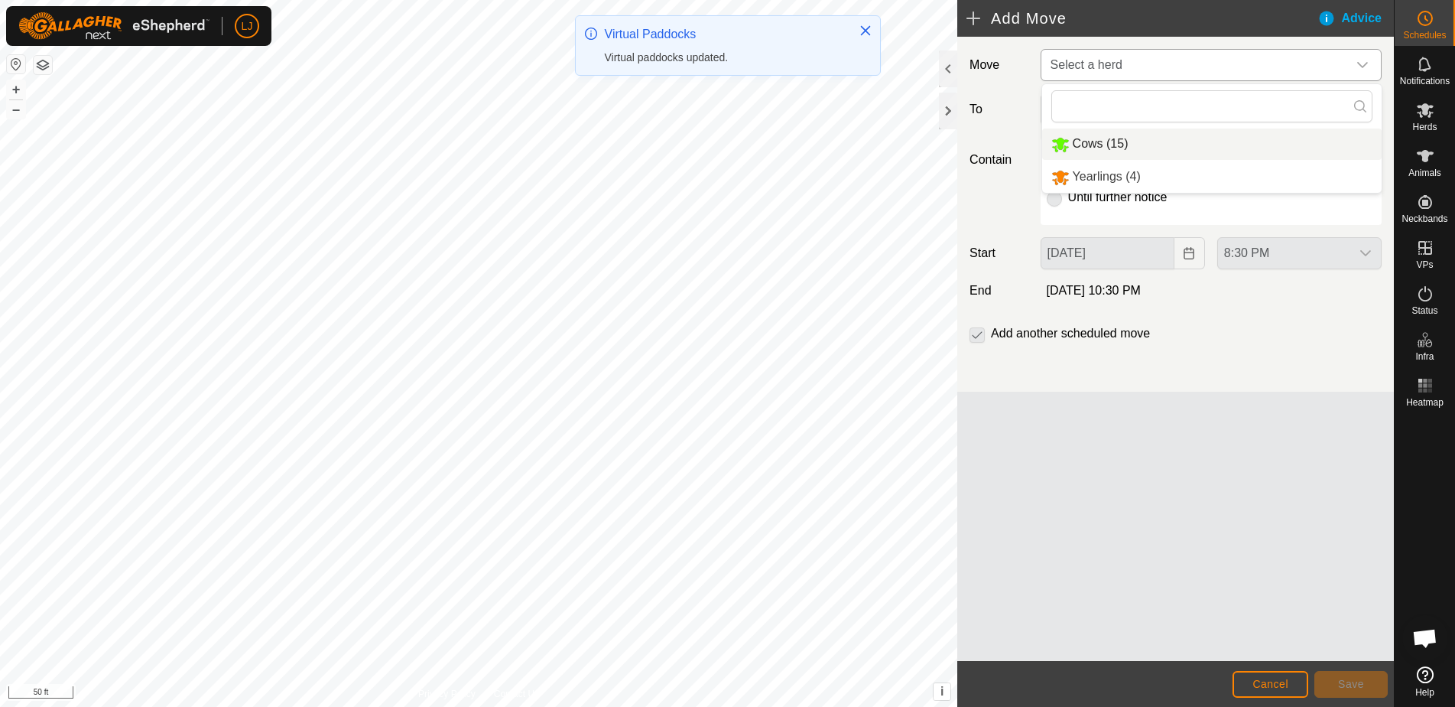
click at [1114, 140] on li "Cows (15)" at bounding box center [1212, 143] width 340 height 31
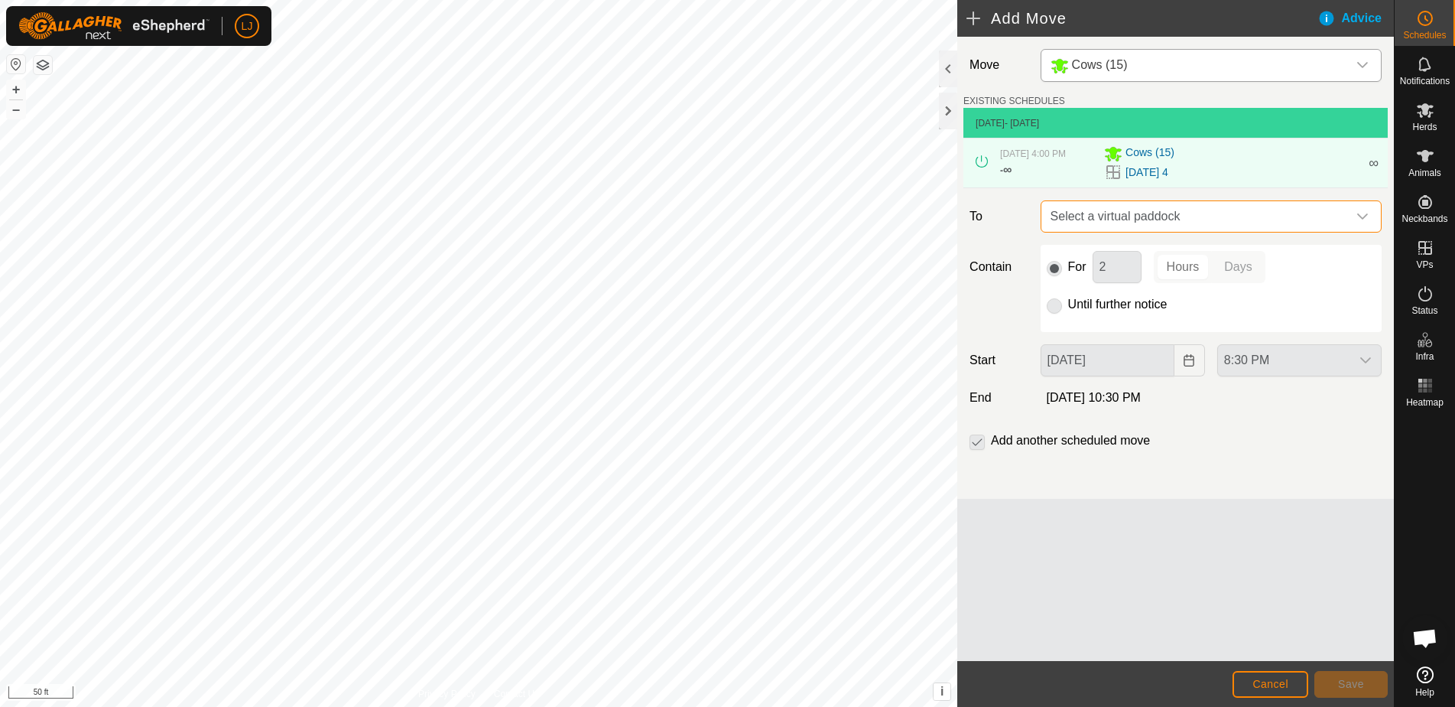
click at [1111, 213] on span "Select a virtual paddock" at bounding box center [1196, 216] width 303 height 31
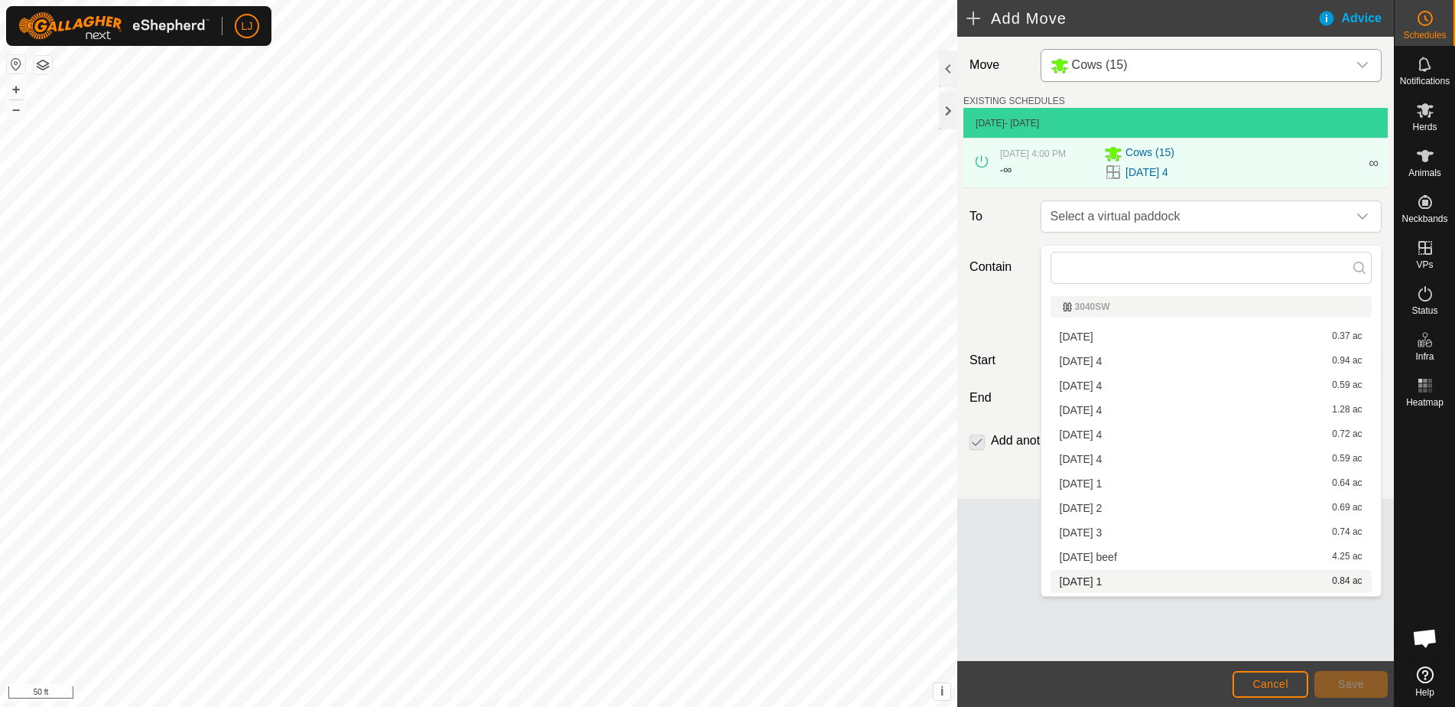
click at [1183, 576] on li "2025-09-30 1 0.84 ac" at bounding box center [1211, 581] width 321 height 23
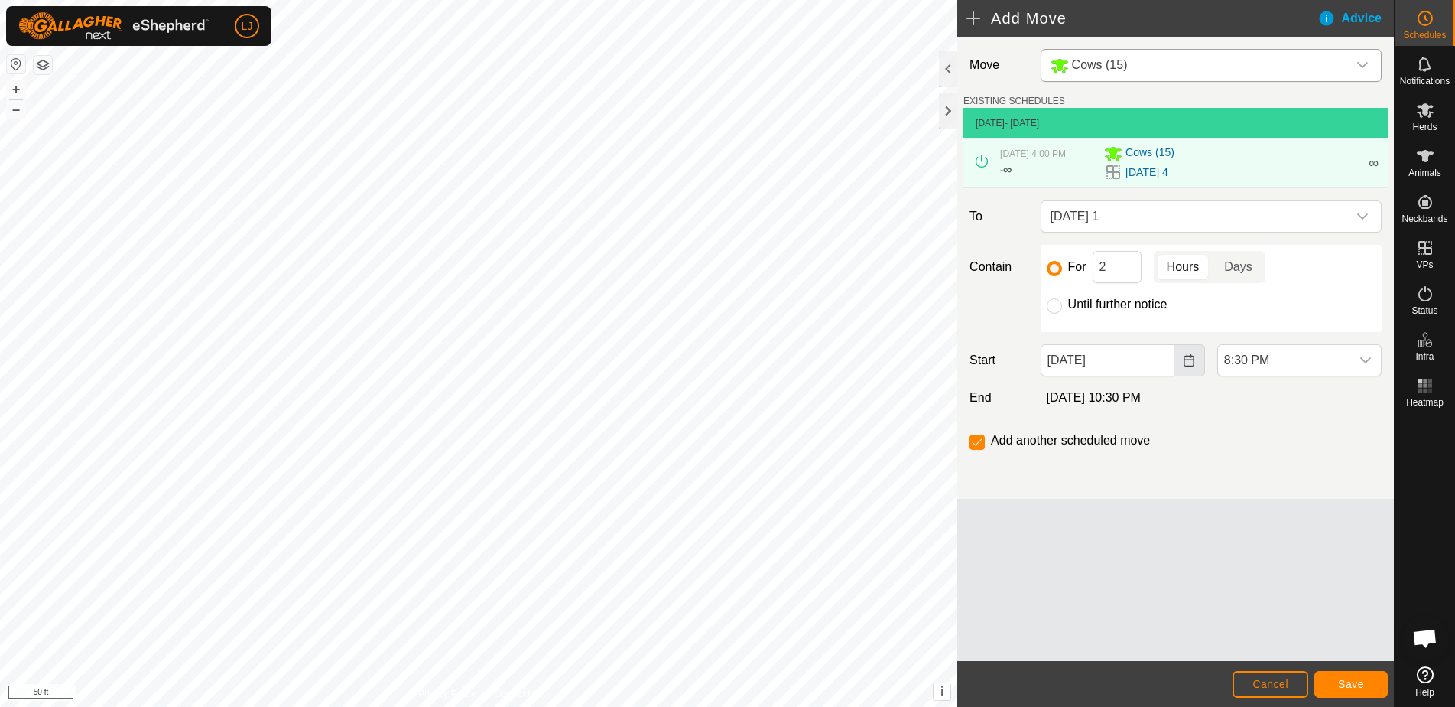
click at [1188, 366] on icon "Choose Date" at bounding box center [1190, 360] width 10 height 12
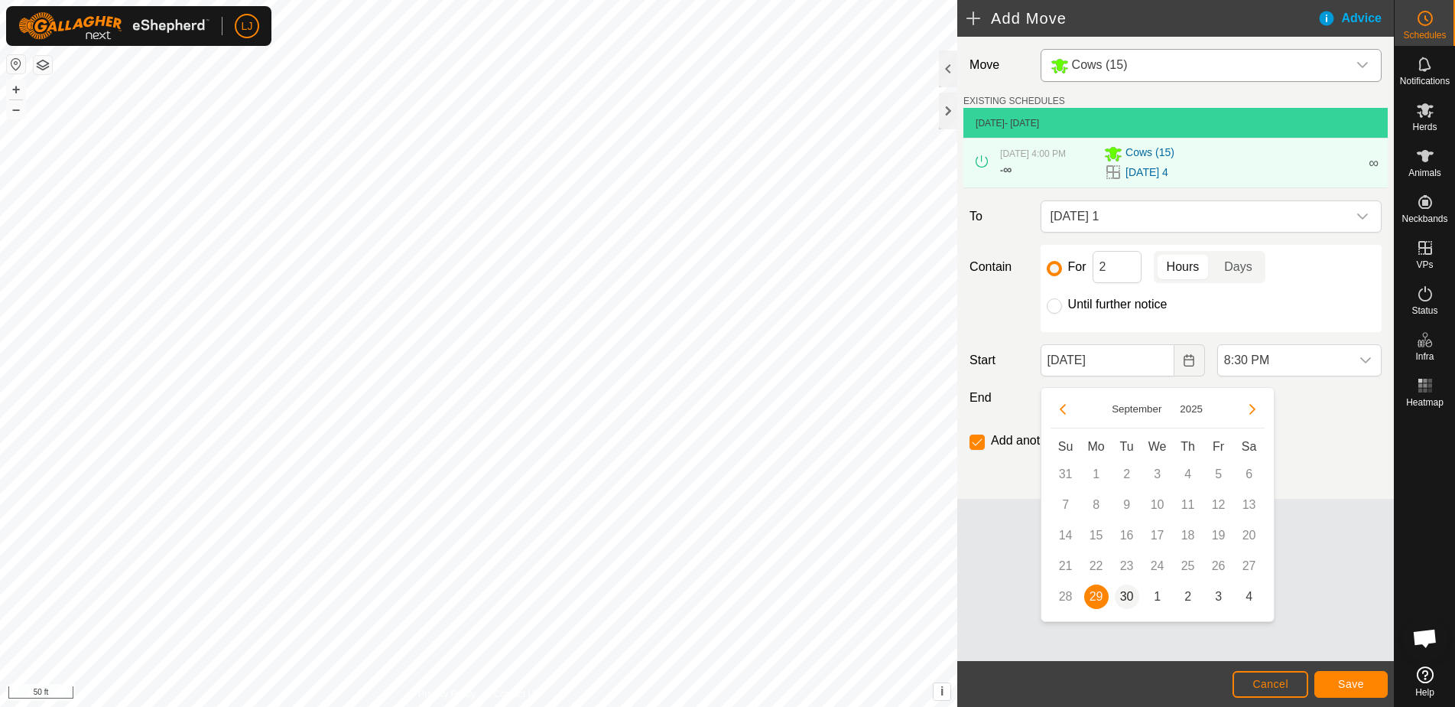
click at [1121, 596] on span "30" at bounding box center [1127, 596] width 24 height 24
type input "Sep 30, 2025"
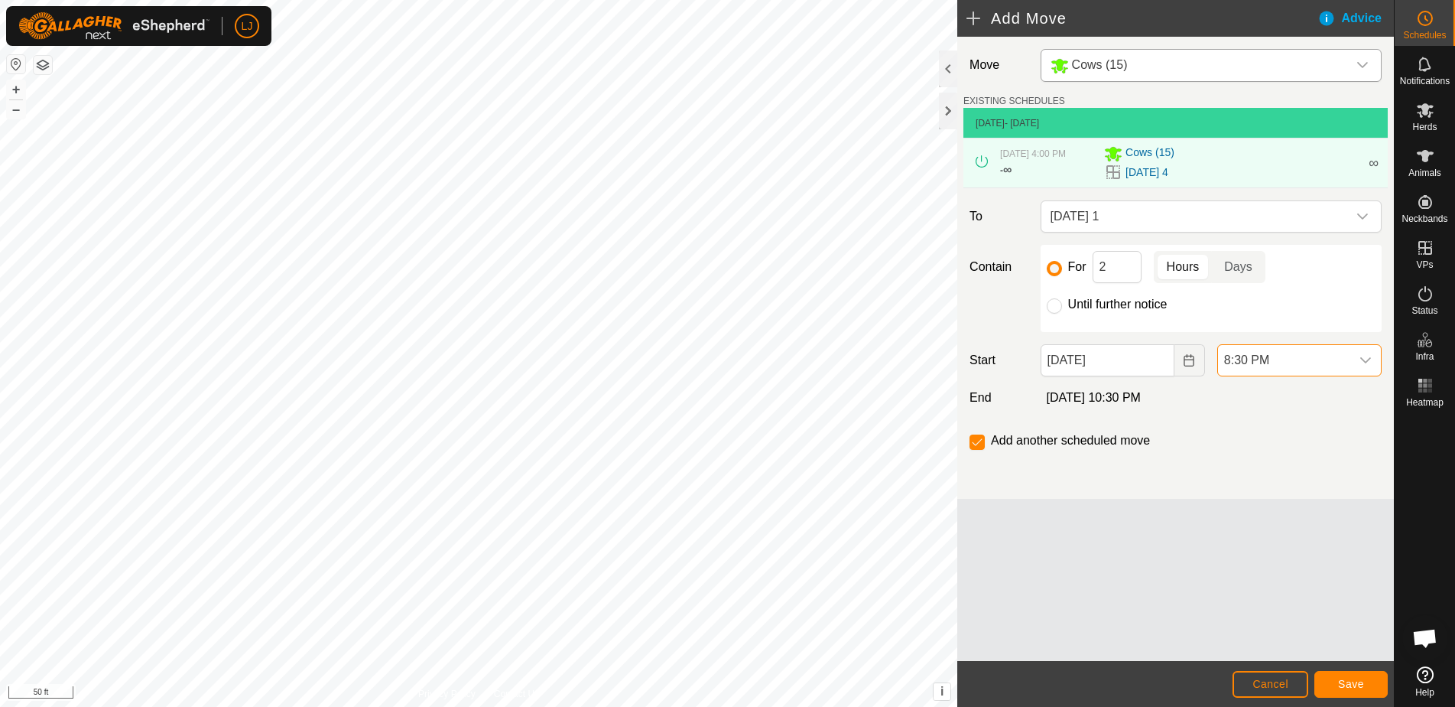
click at [1286, 375] on span "8:30 PM" at bounding box center [1284, 360] width 132 height 31
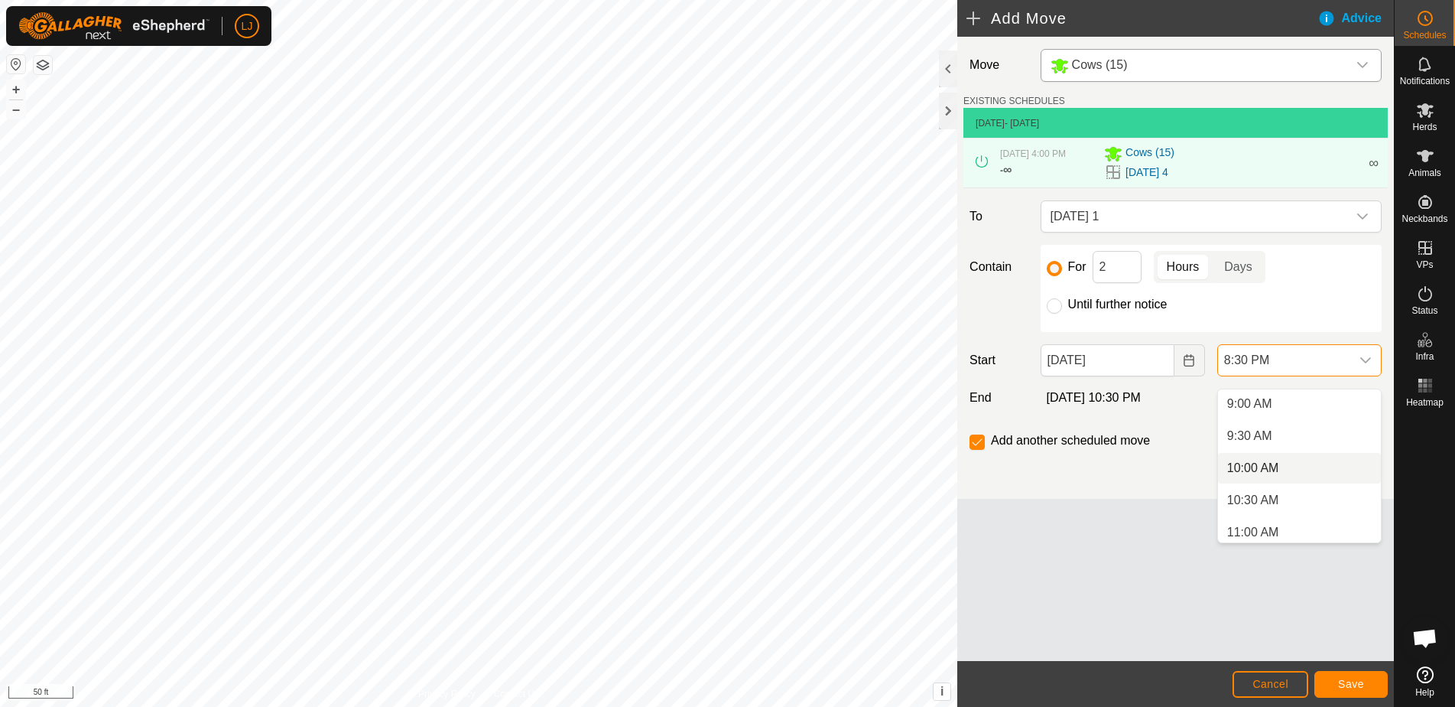
click at [1313, 465] on li "10:00 AM" at bounding box center [1299, 468] width 163 height 31
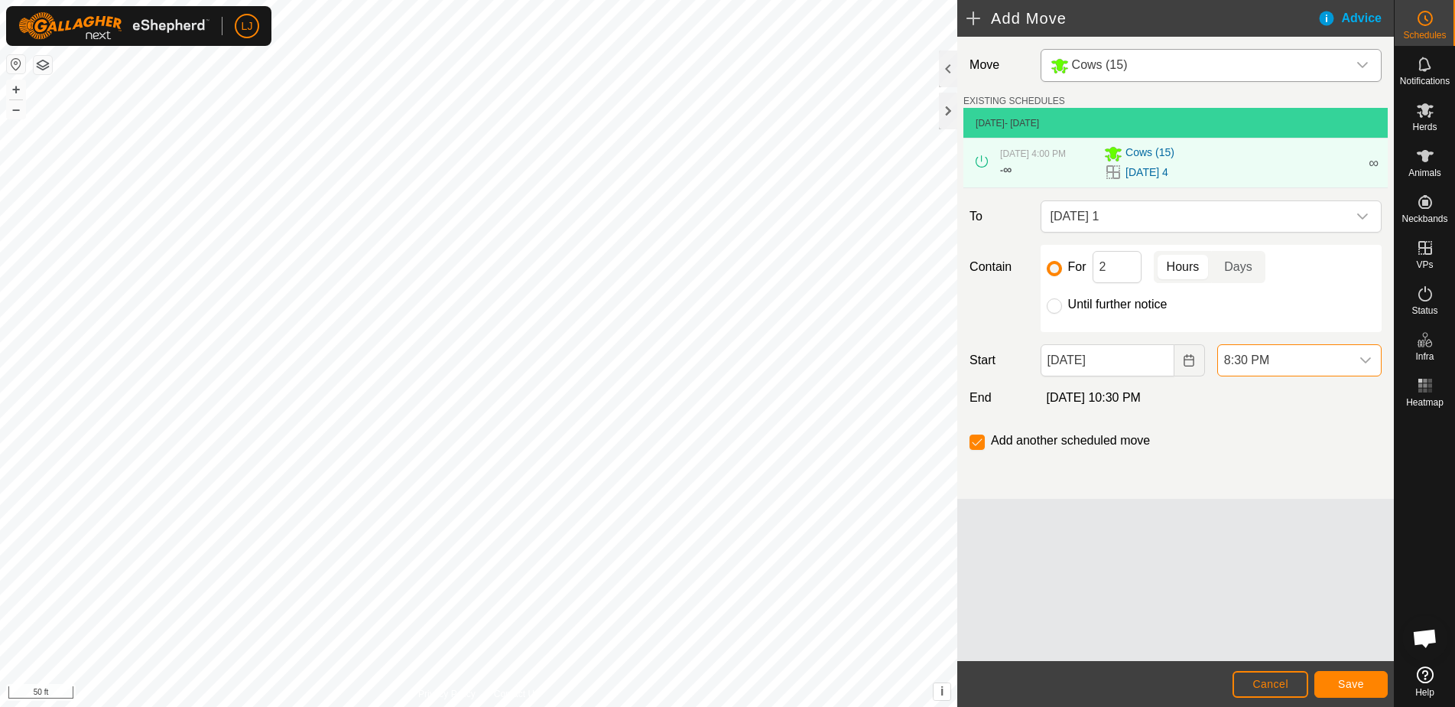
scroll to position [1195, 0]
click at [1331, 687] on button "Save" at bounding box center [1351, 684] width 73 height 27
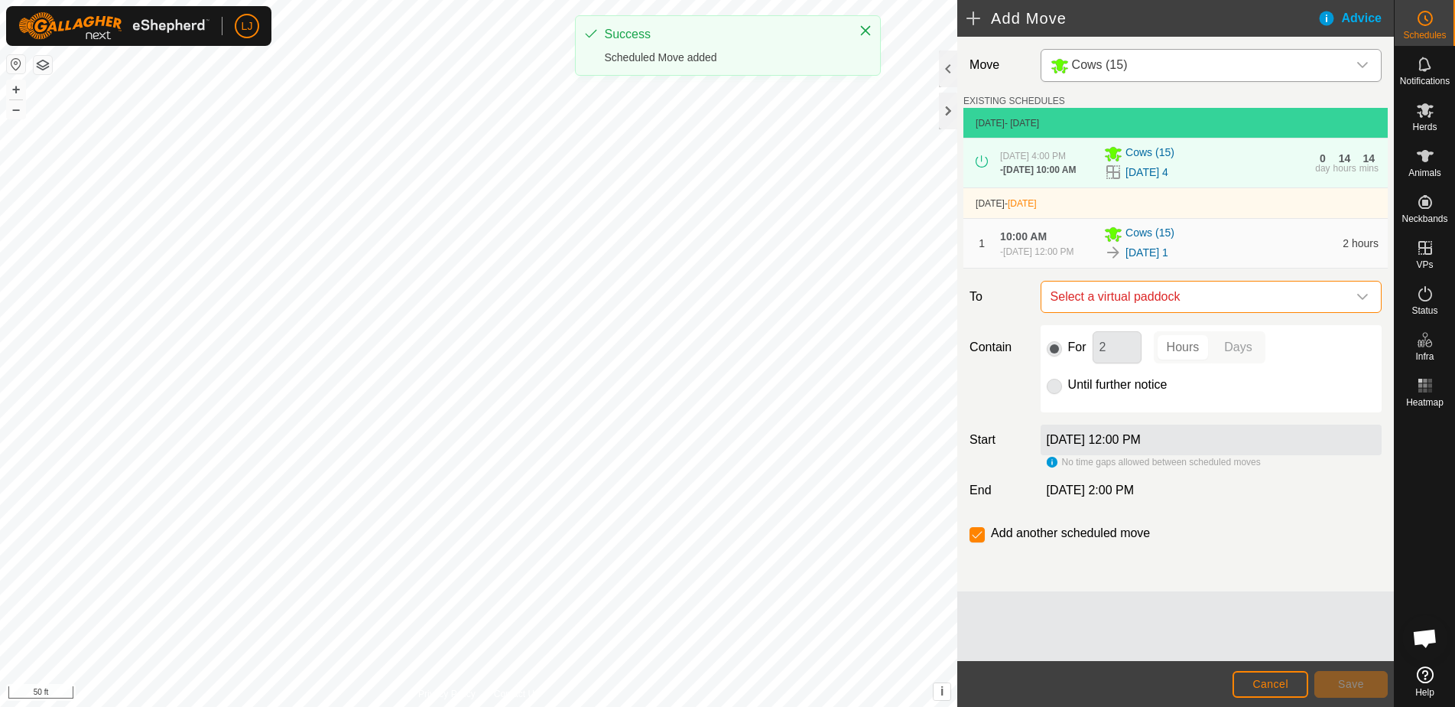
click at [1198, 312] on span "Select a virtual paddock" at bounding box center [1196, 296] width 303 height 31
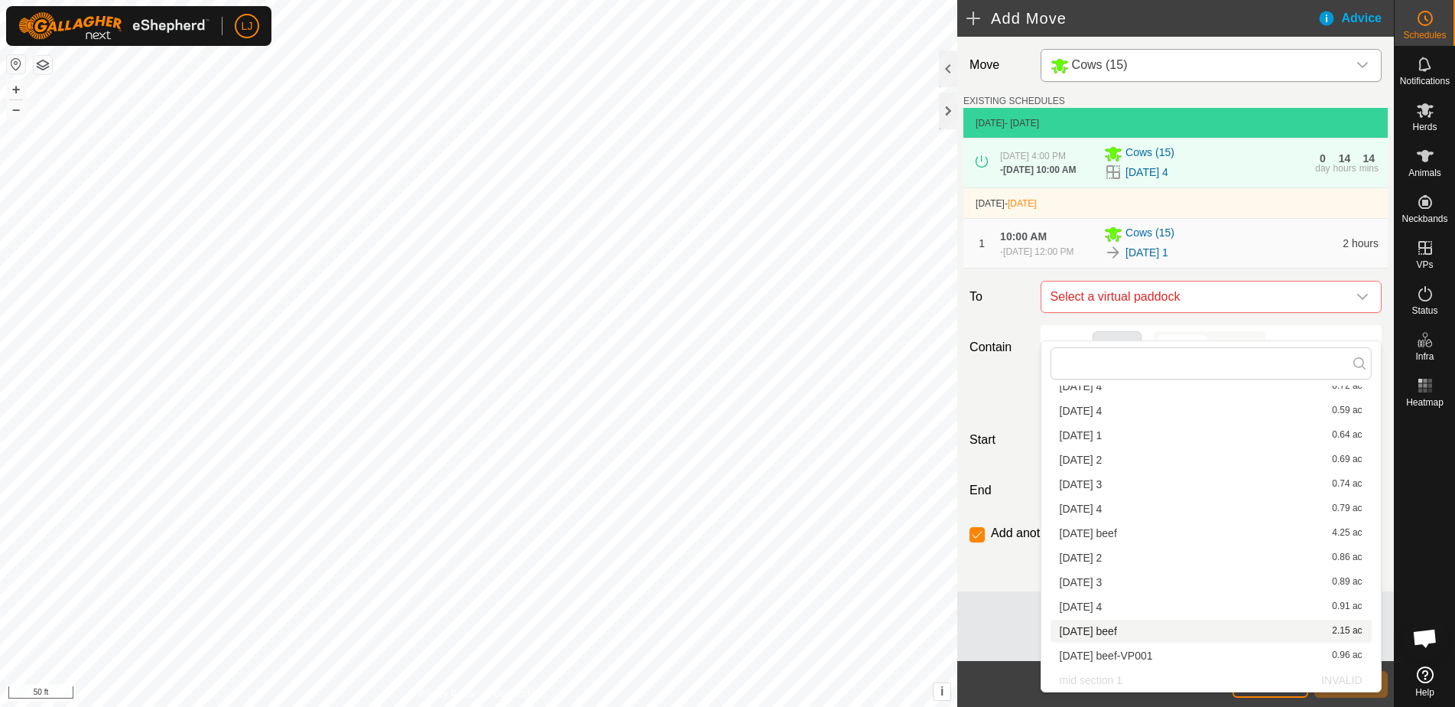
scroll to position [144, 0]
click at [1158, 583] on li "2025-09-30 3 0.89 ac" at bounding box center [1211, 581] width 321 height 23
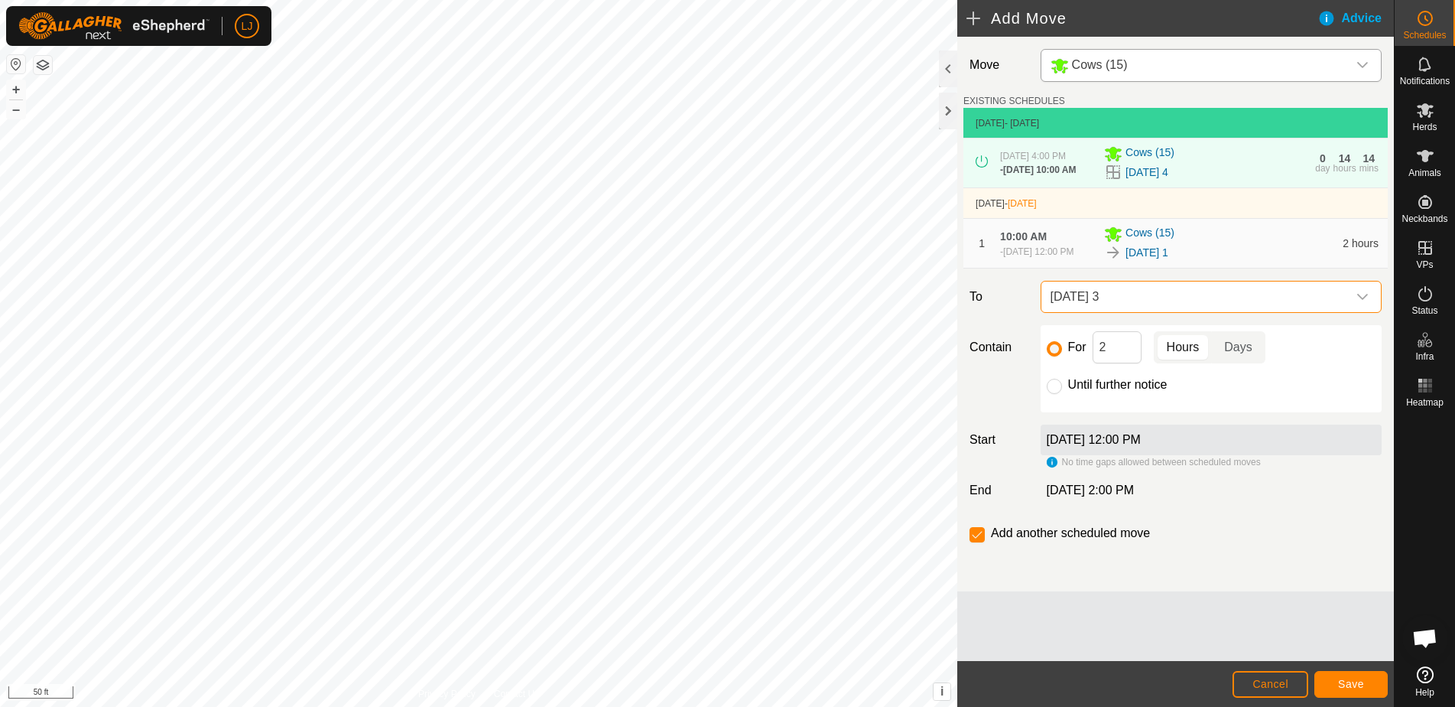
click at [1151, 312] on span "2025-09-30 3" at bounding box center [1196, 296] width 303 height 31
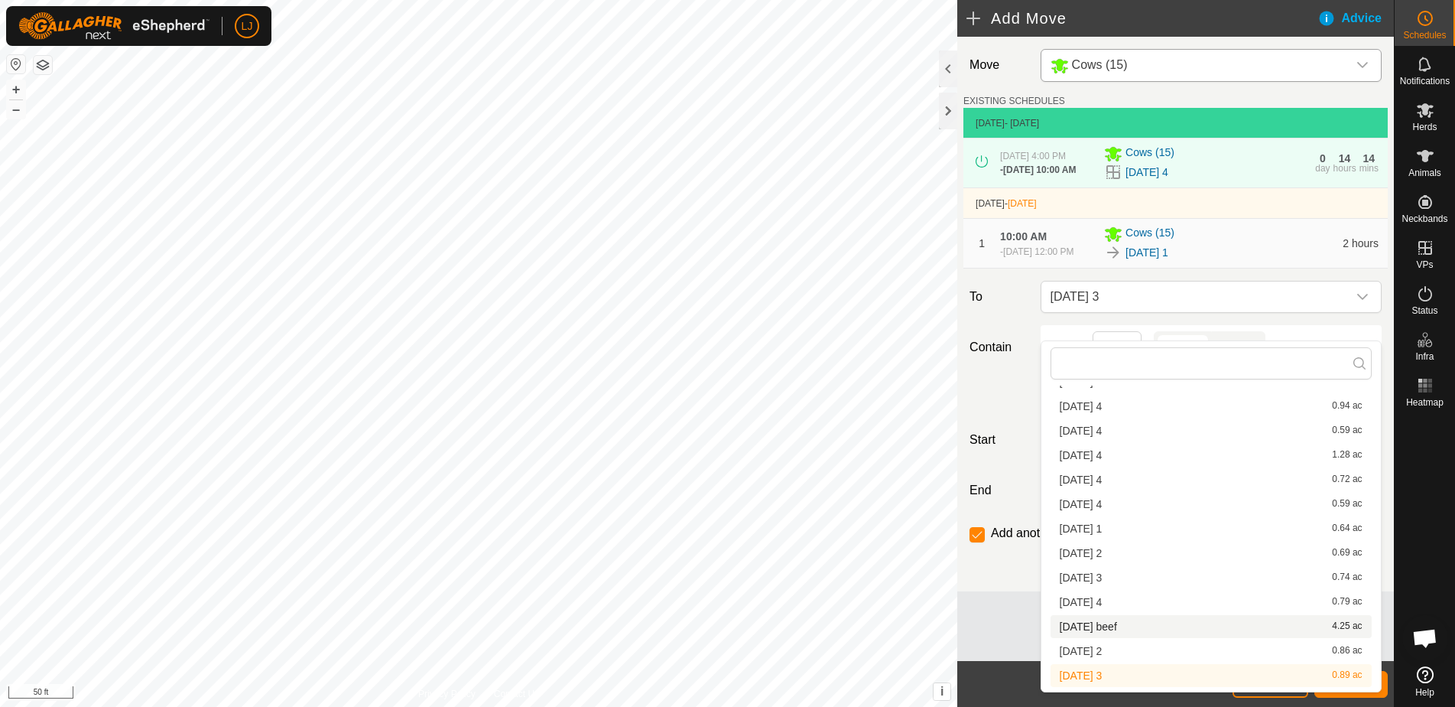
scroll to position [60, 0]
click at [1165, 629] on li "2025-09-30 2 0.86 ac" at bounding box center [1211, 640] width 321 height 23
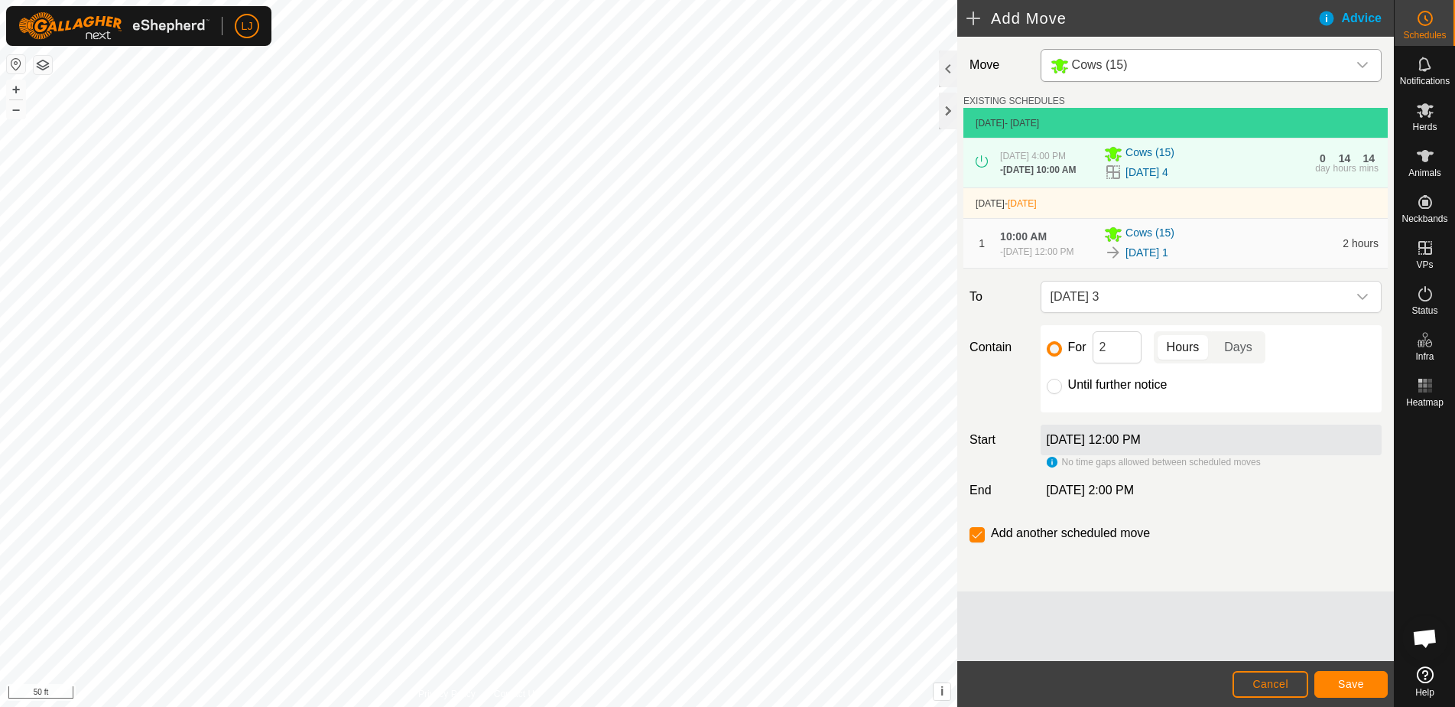
scroll to position [79, 0]
click at [1118, 622] on ul "3040SW 2025-09-20 0.37 ac 2025-09-21 4 0.94 ac 2025-09-23 4 0.59 ac 2025-09-25 …" at bounding box center [1212, 493] width 340 height 359
click at [1352, 693] on button "Save" at bounding box center [1351, 684] width 73 height 27
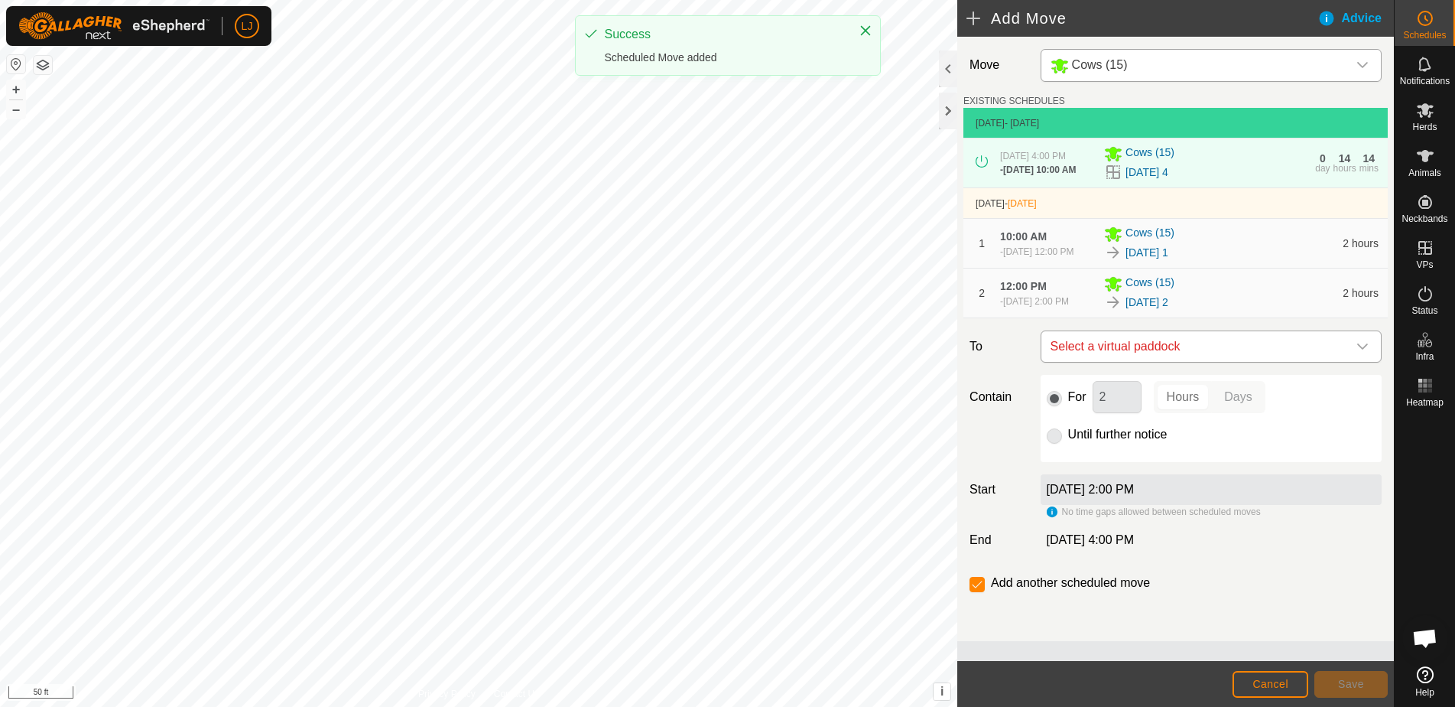
click at [1190, 362] on span "Select a virtual paddock" at bounding box center [1196, 346] width 303 height 31
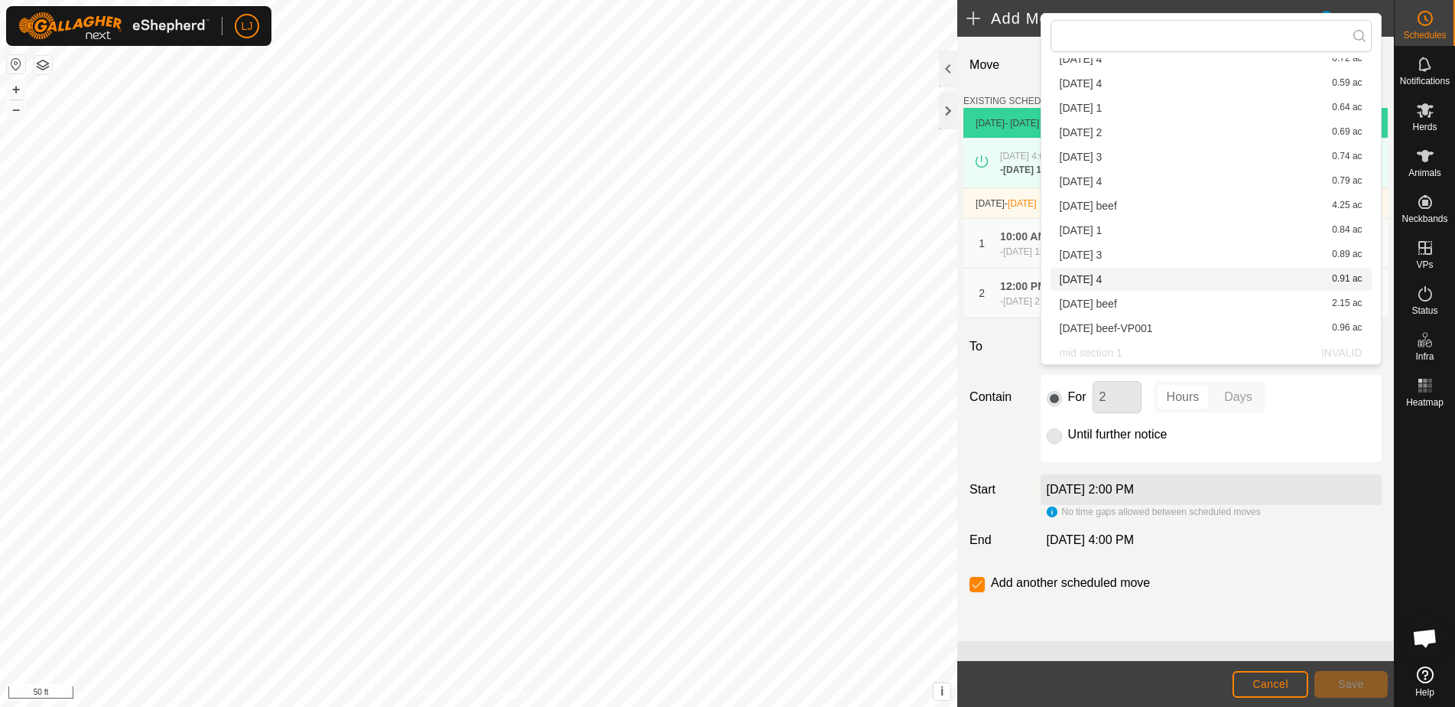
scroll to position [144, 0]
click at [1123, 260] on li "2025-09-30 3 0.89 ac" at bounding box center [1211, 254] width 321 height 23
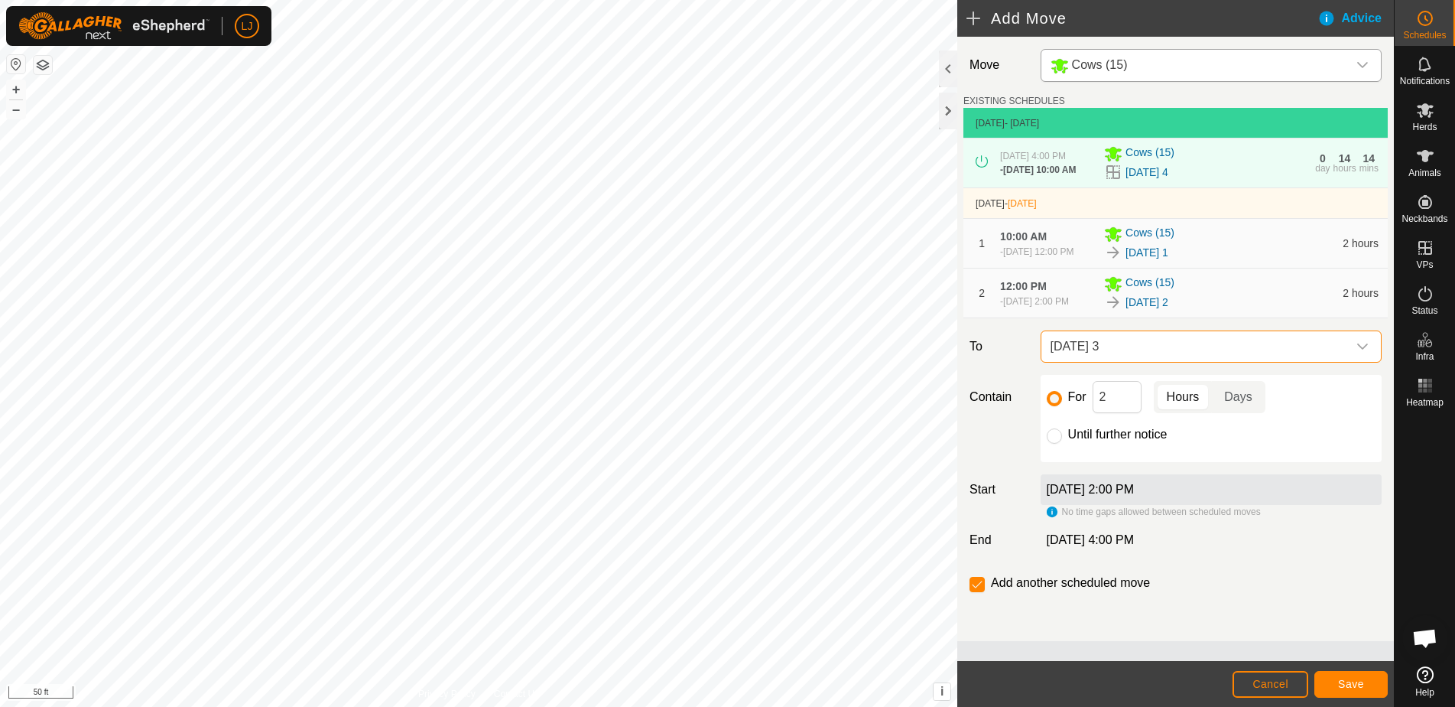
click at [1352, 693] on button "Save" at bounding box center [1351, 684] width 73 height 27
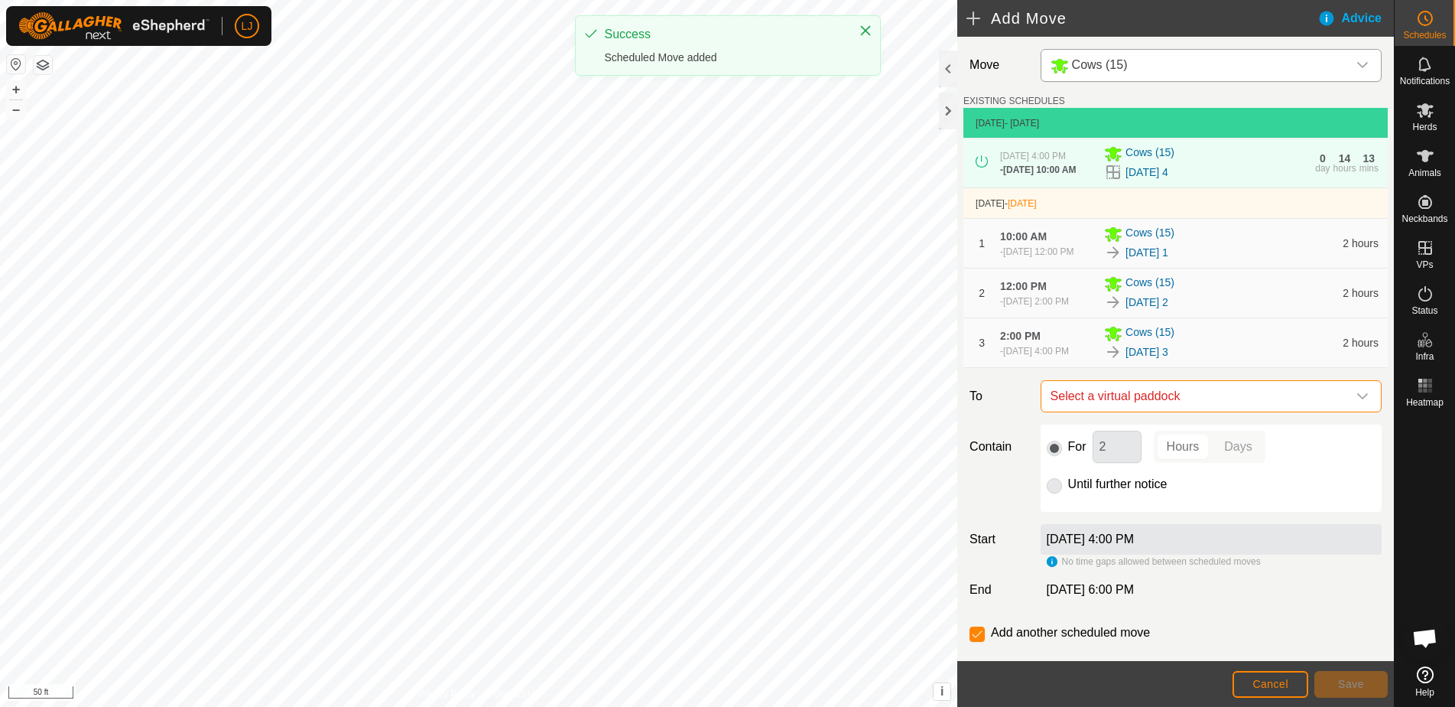
click at [1139, 411] on span "Select a virtual paddock" at bounding box center [1196, 396] width 303 height 31
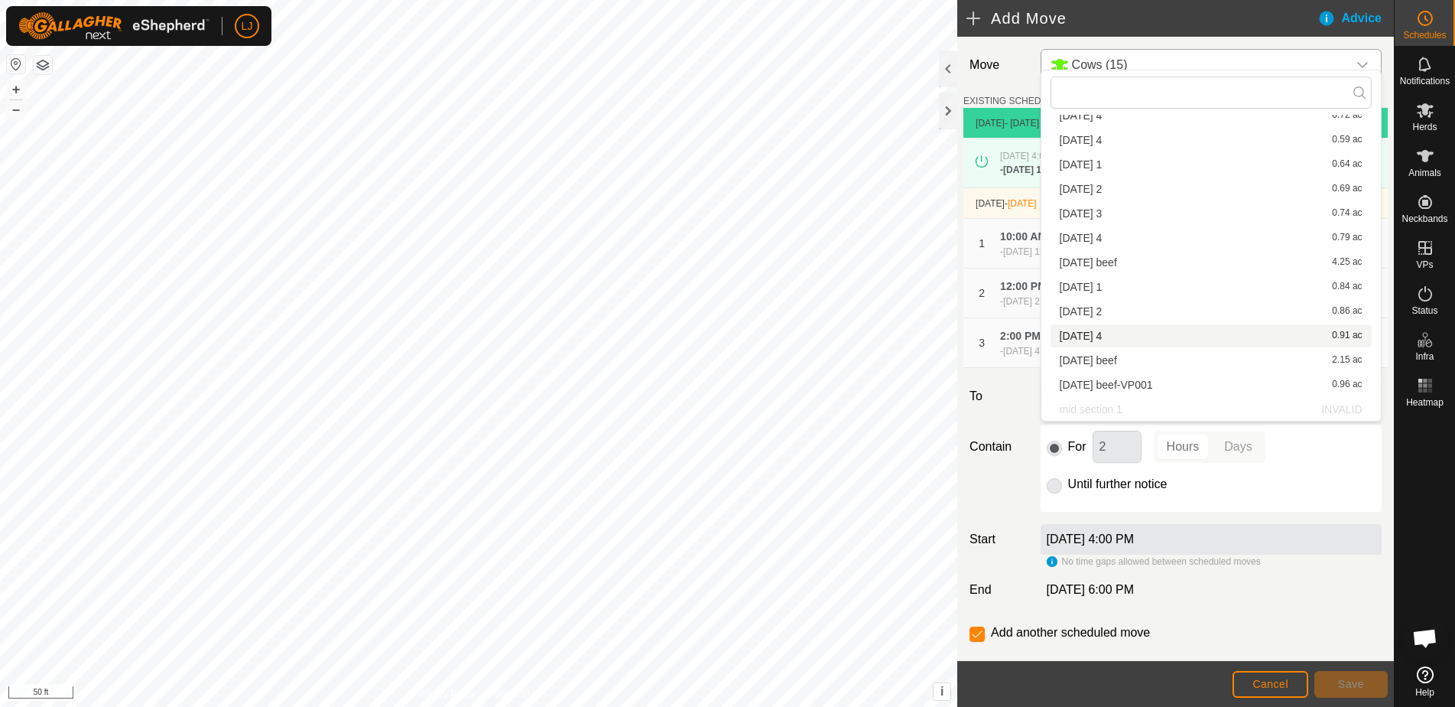
click at [1184, 340] on li "2025-09-30 4 0.91 ac" at bounding box center [1211, 335] width 321 height 23
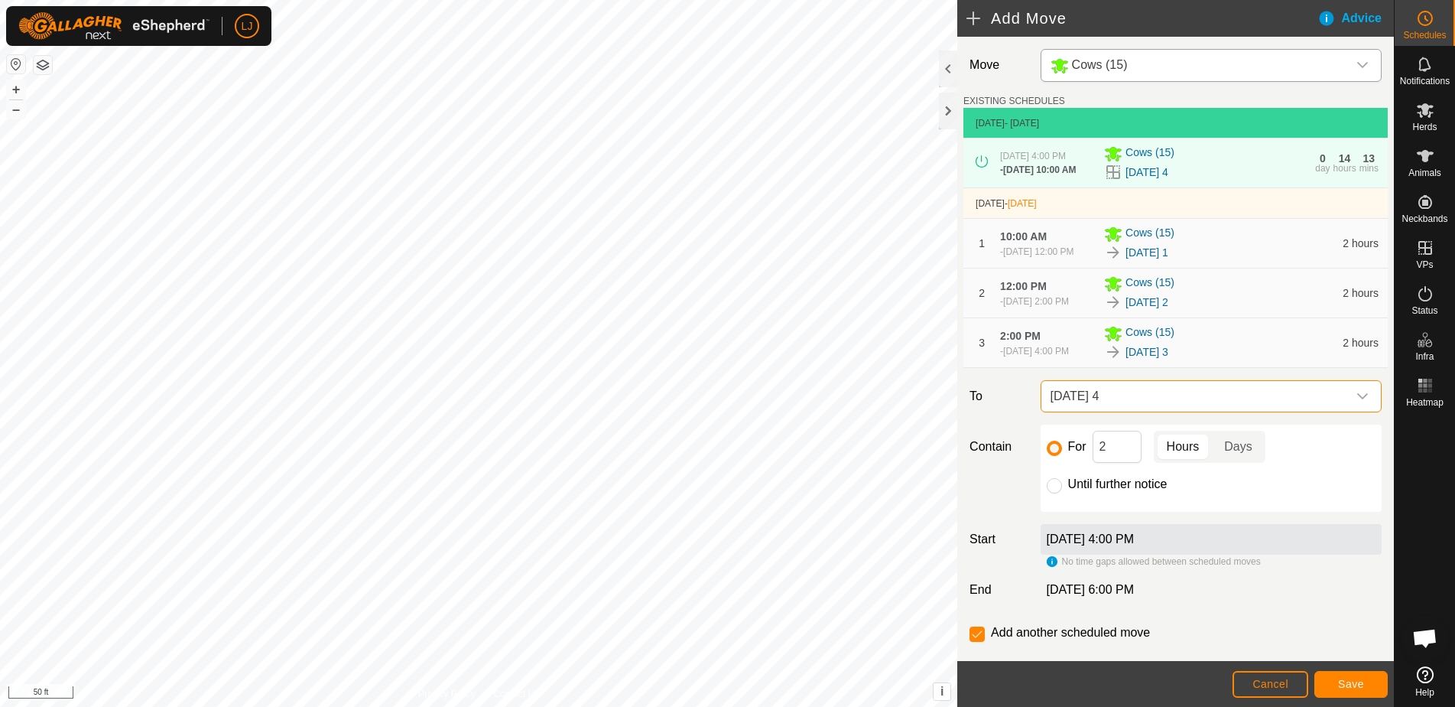
click at [1136, 493] on div "Until further notice" at bounding box center [1211, 484] width 329 height 18
click at [1144, 490] on label "Until further notice" at bounding box center [1117, 484] width 99 height 12
click at [1062, 493] on input "Until further notice" at bounding box center [1054, 485] width 15 height 15
radio input "true"
checkbox input "false"
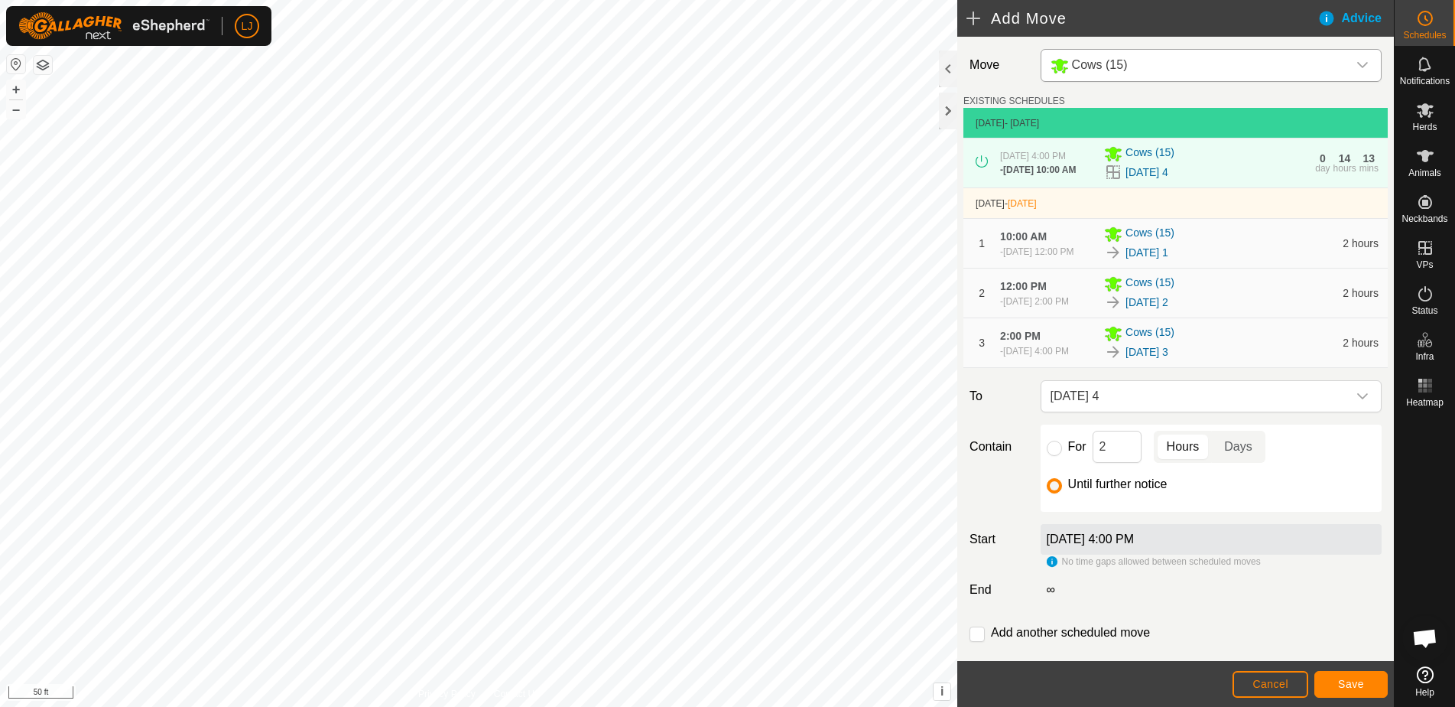
click at [1346, 687] on span "Save" at bounding box center [1351, 684] width 26 height 12
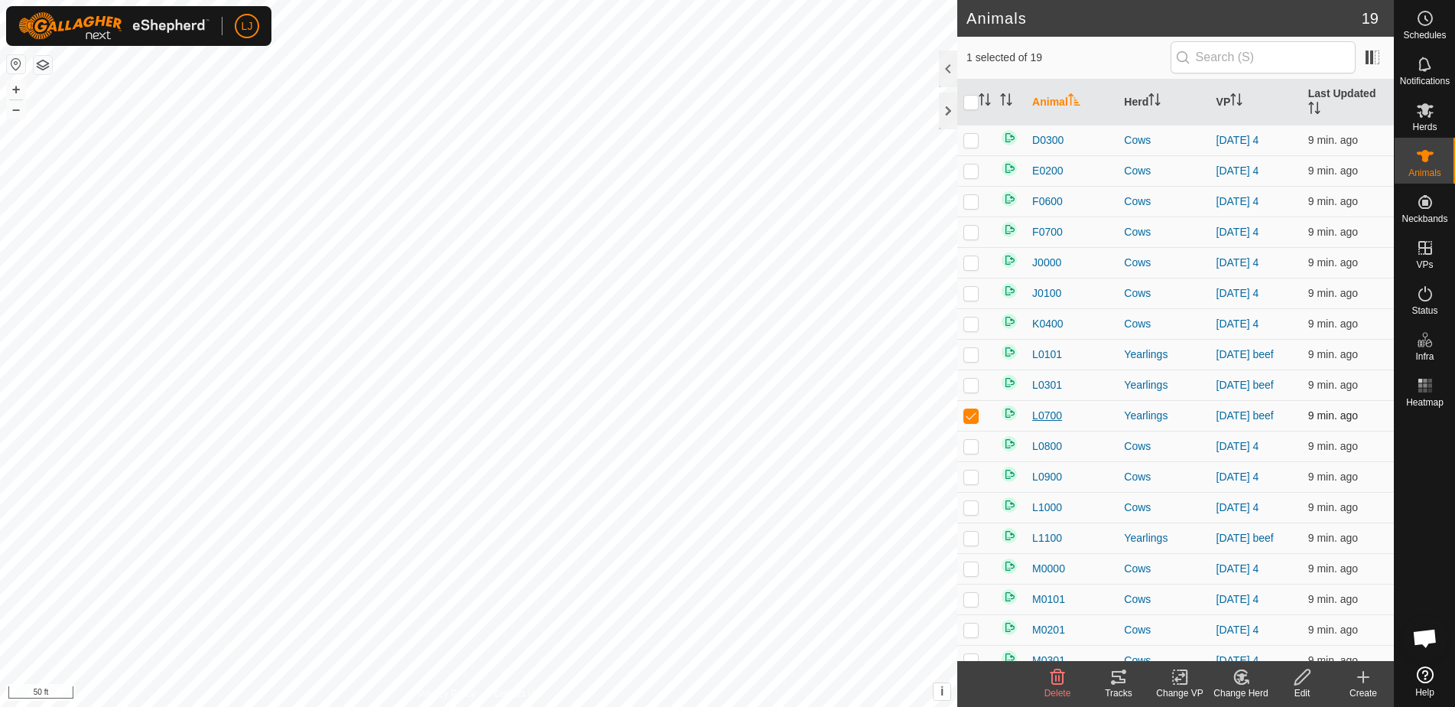
click at [1053, 411] on span "L0700" at bounding box center [1047, 416] width 30 height 16
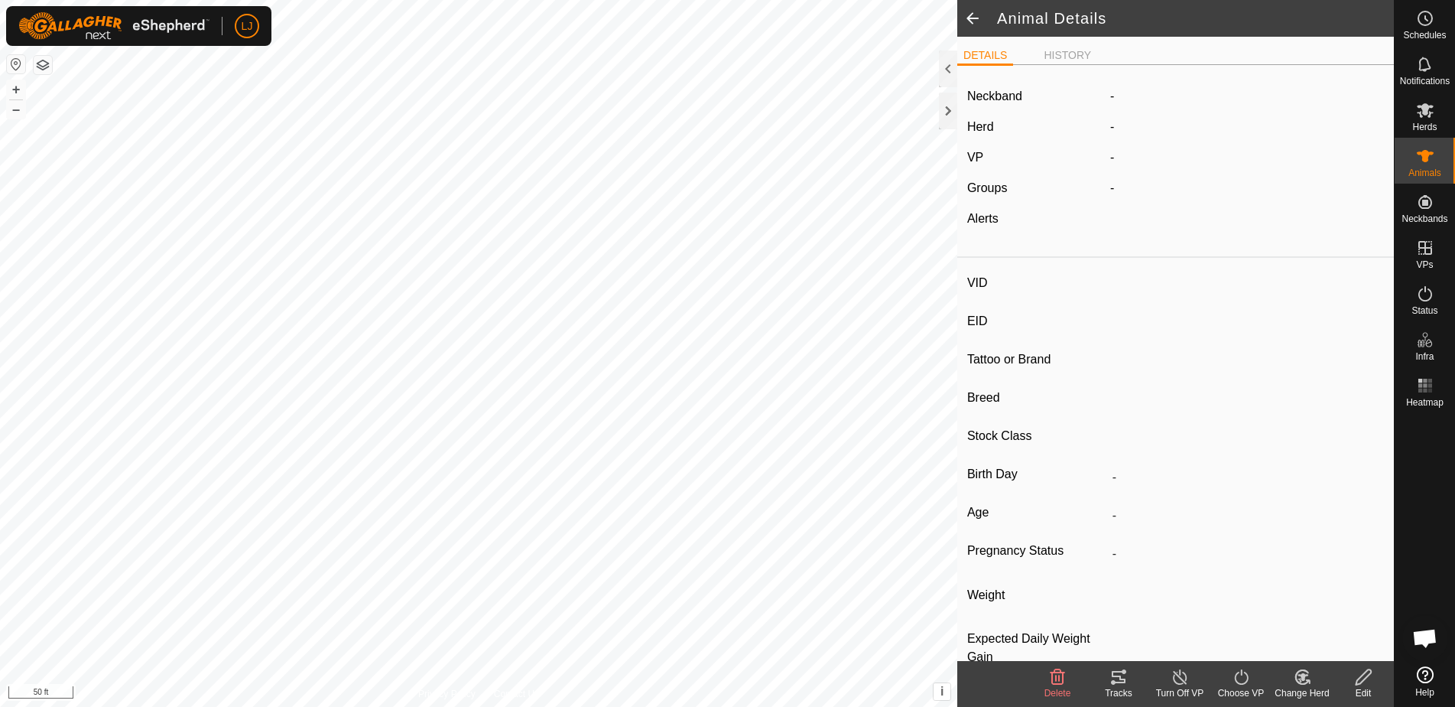
type input "L0700"
type input "-"
type input "Highland"
type input "Steer"
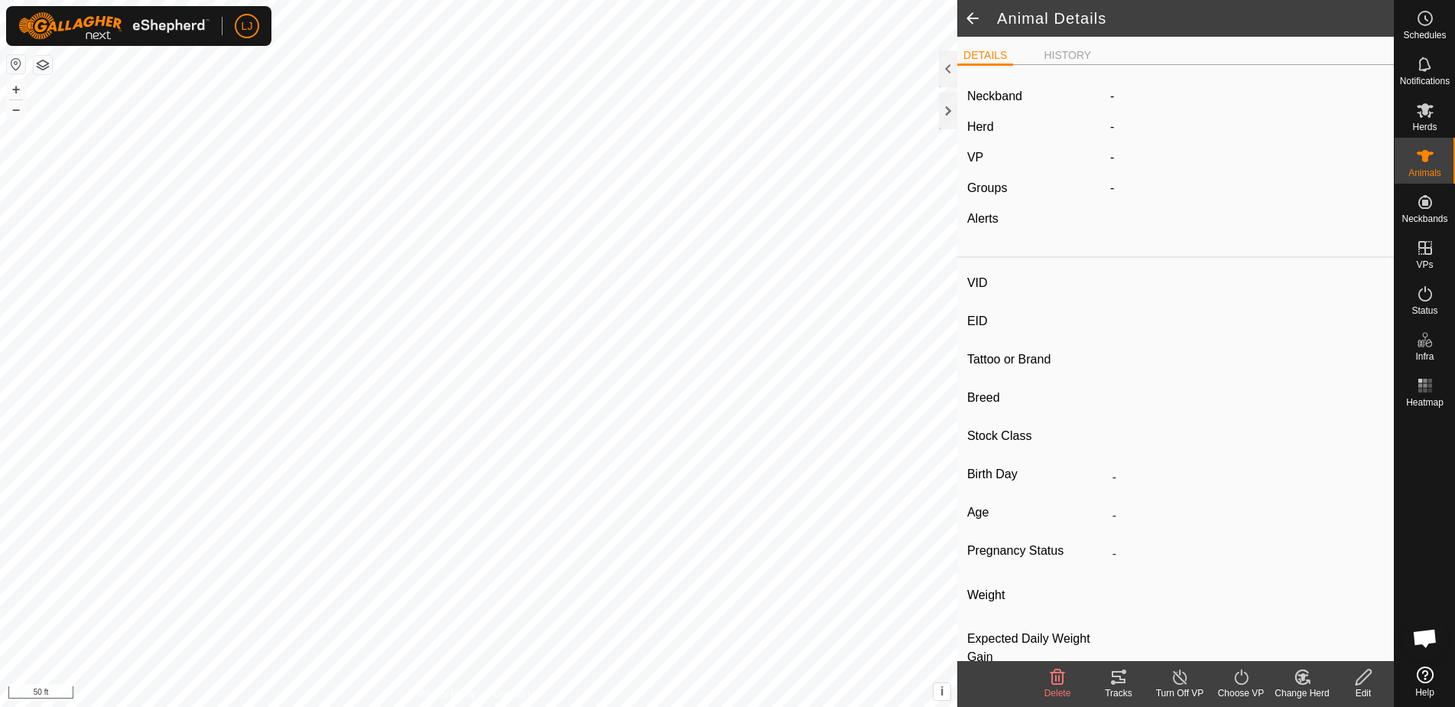
type input "-"
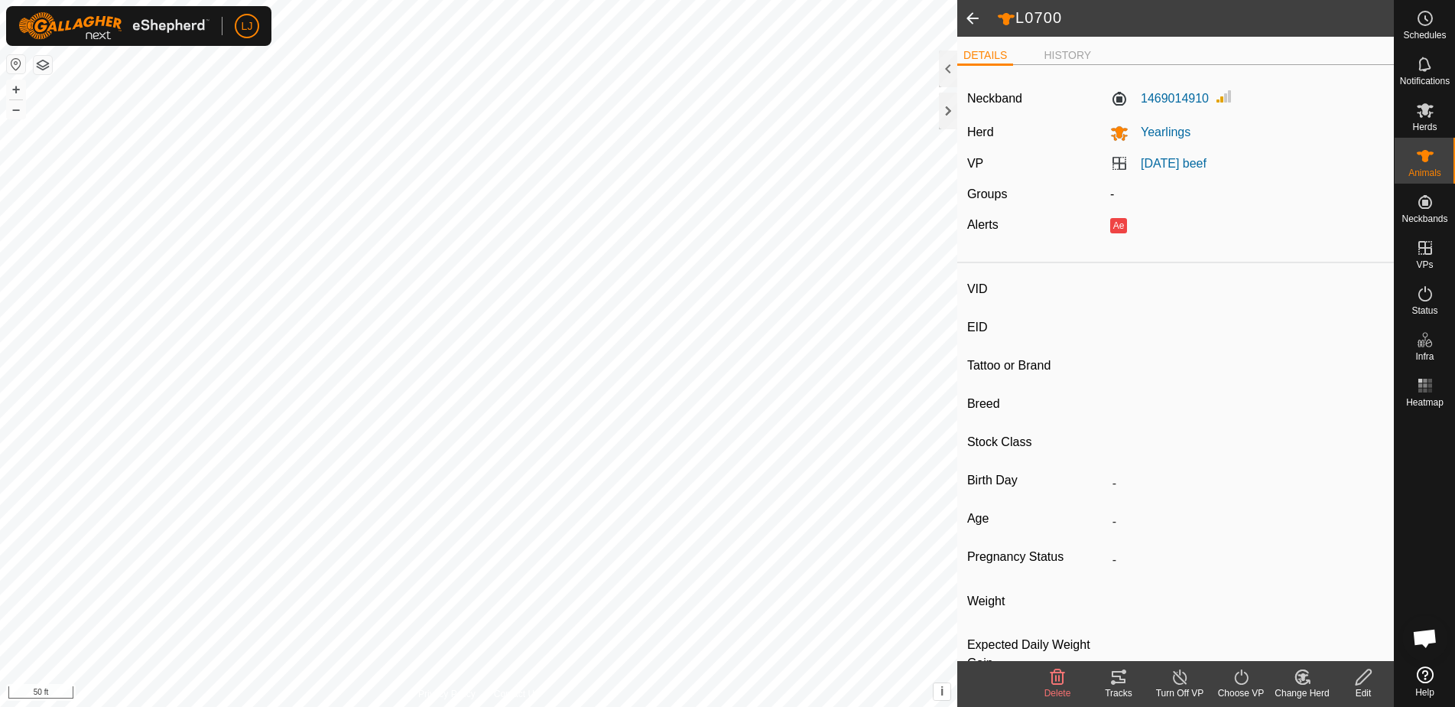
type input "L0301"
type input "-"
type input "Highland"
type input "Steer"
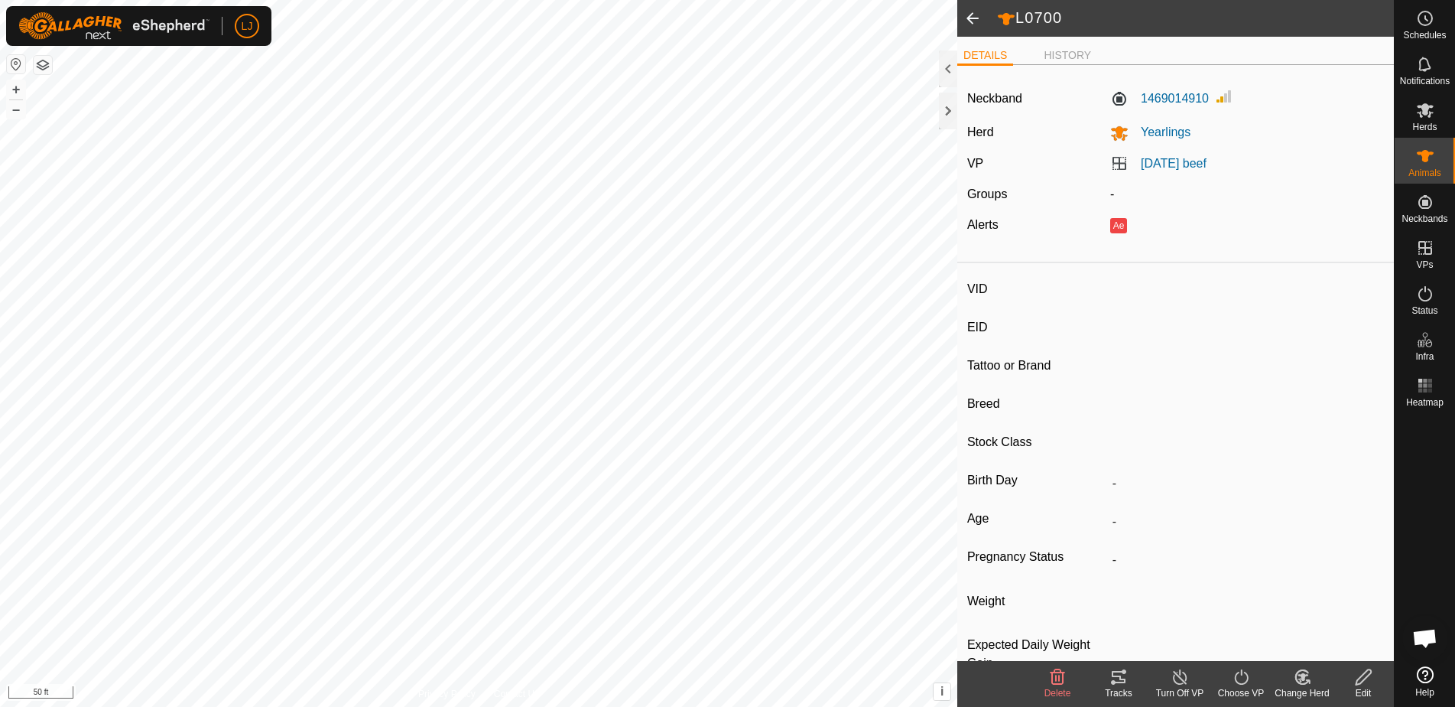
type input "04/2023"
type input "2 years 6 months"
type input "0 kg"
type input "-"
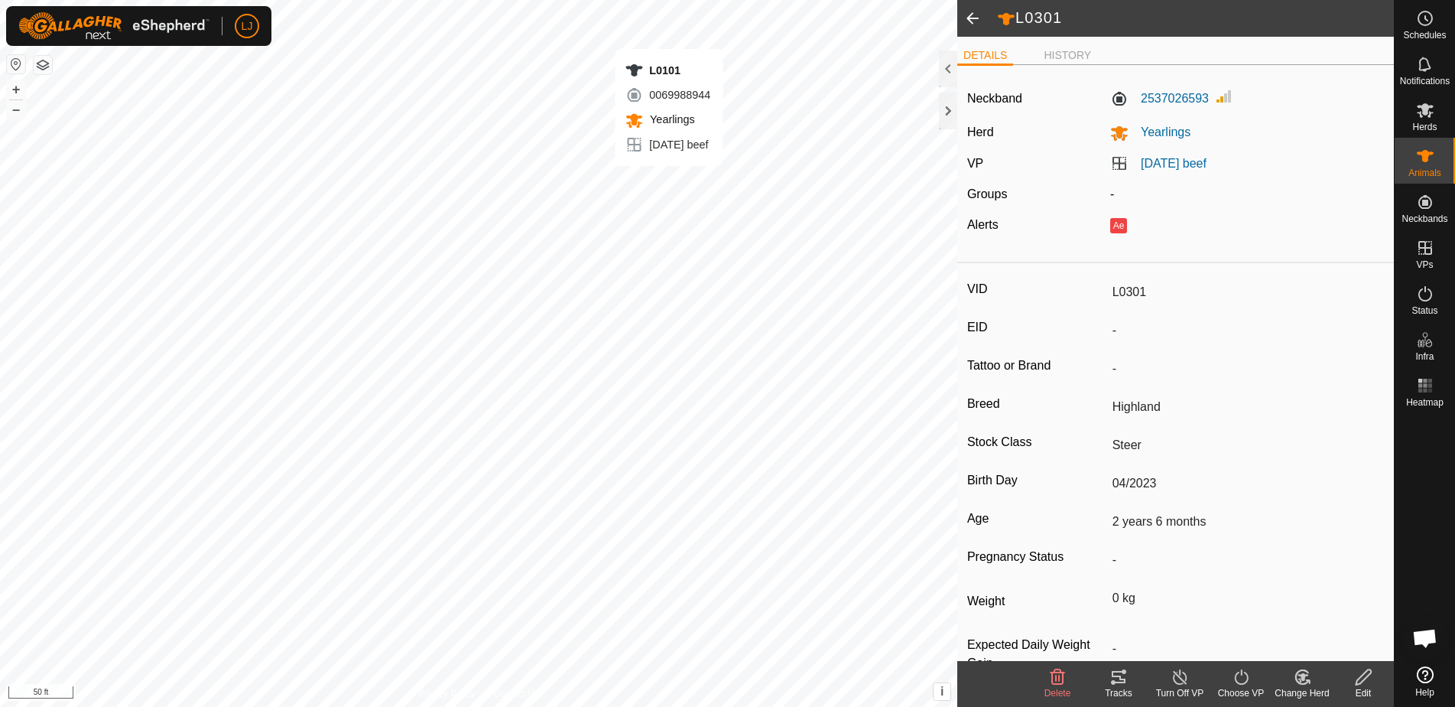
type input "-"
type input "L0101"
type input "-"
type input "Highland X"
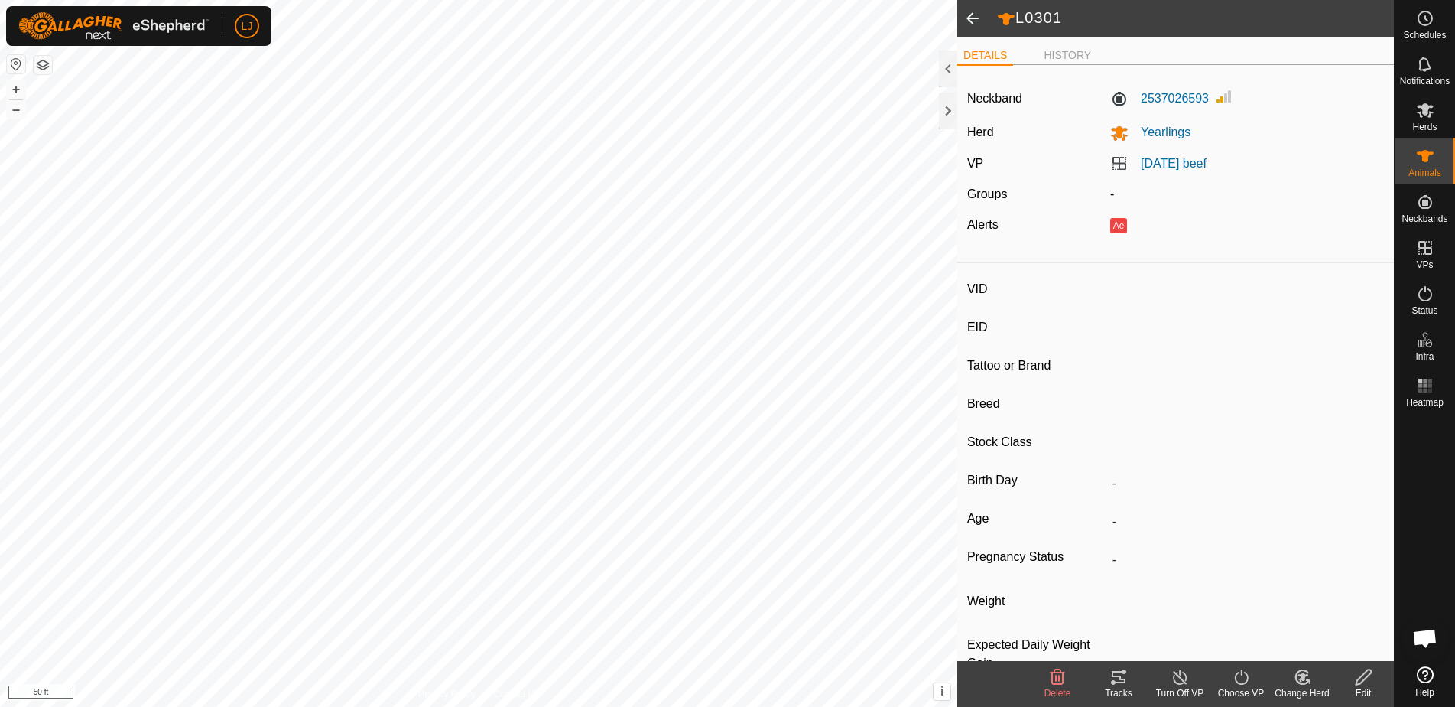
type input "Steer"
type input "-"
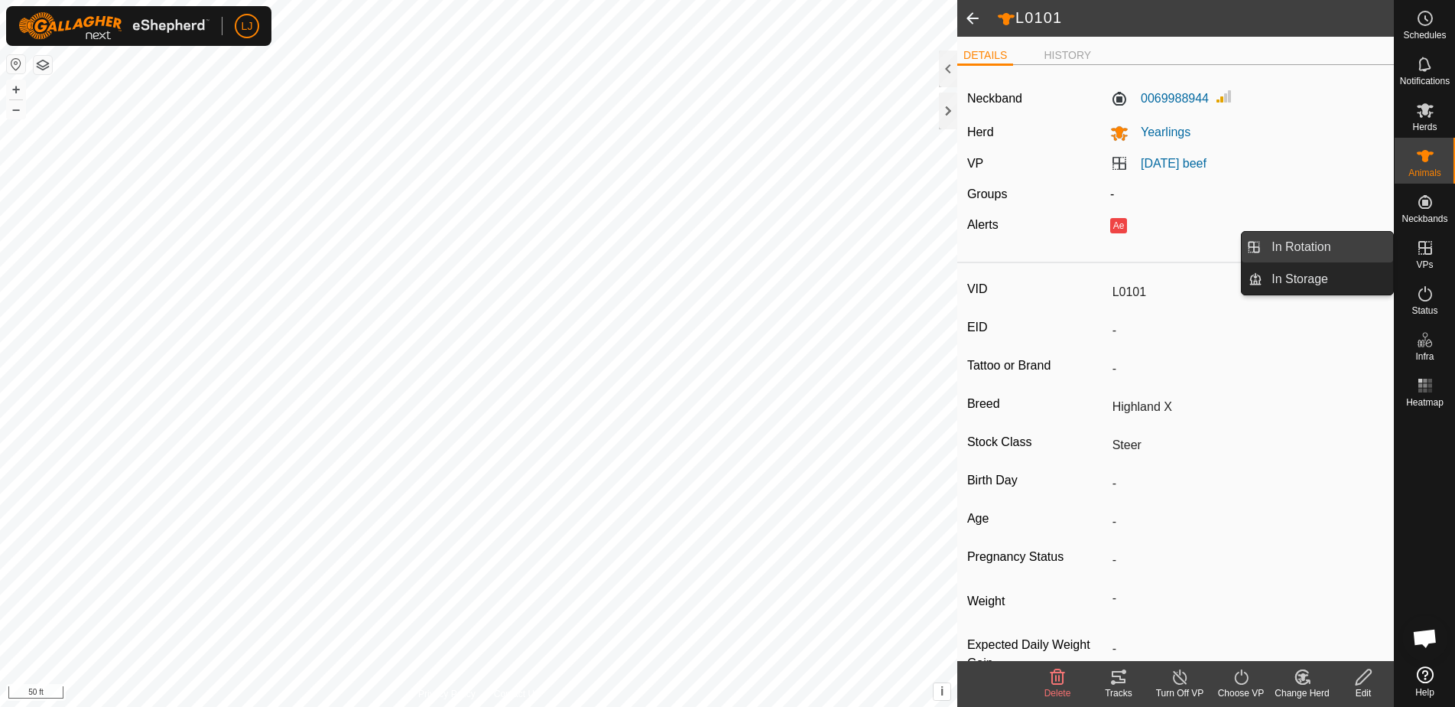
click at [1327, 250] on link "In Rotation" at bounding box center [1328, 247] width 131 height 31
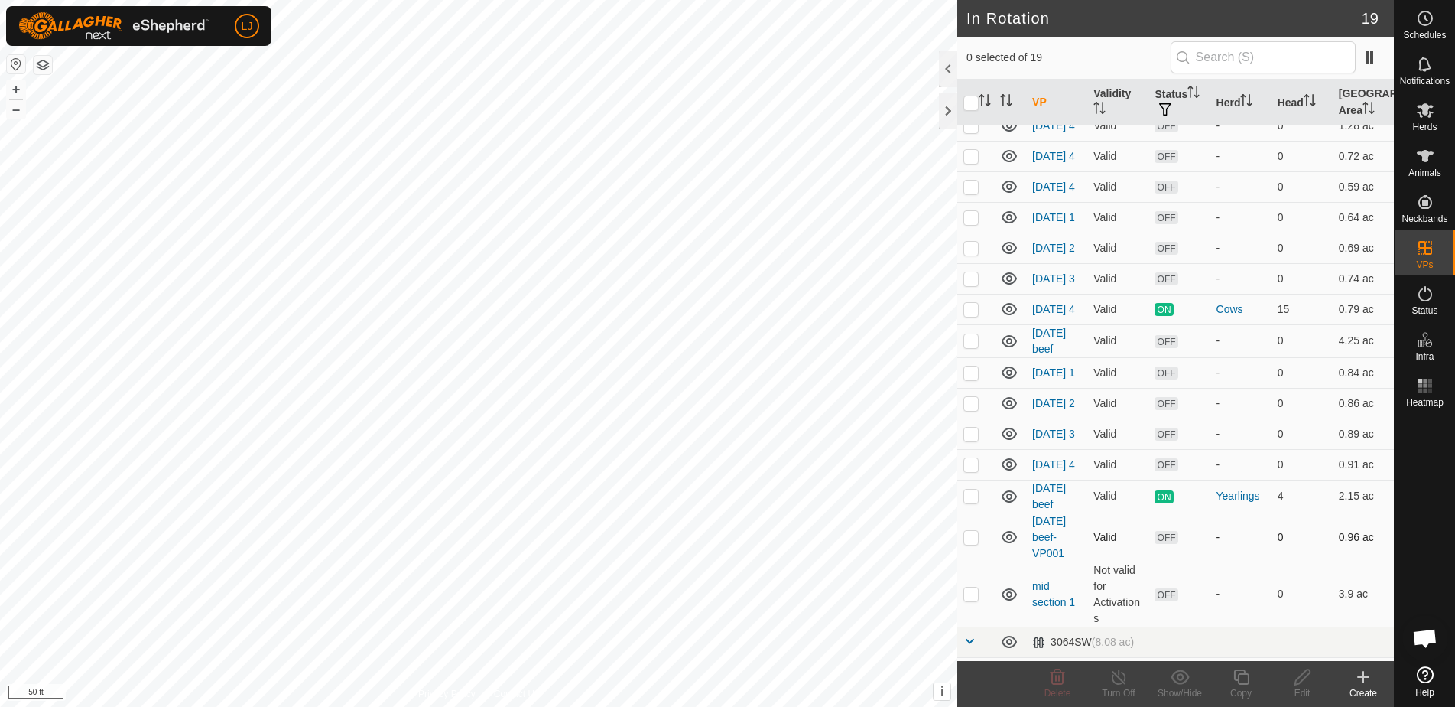
scroll to position [138, 0]
click at [974, 501] on p-checkbox at bounding box center [971, 495] width 15 height 12
checkbox input "true"
